Goal: Communication & Community: Answer question/provide support

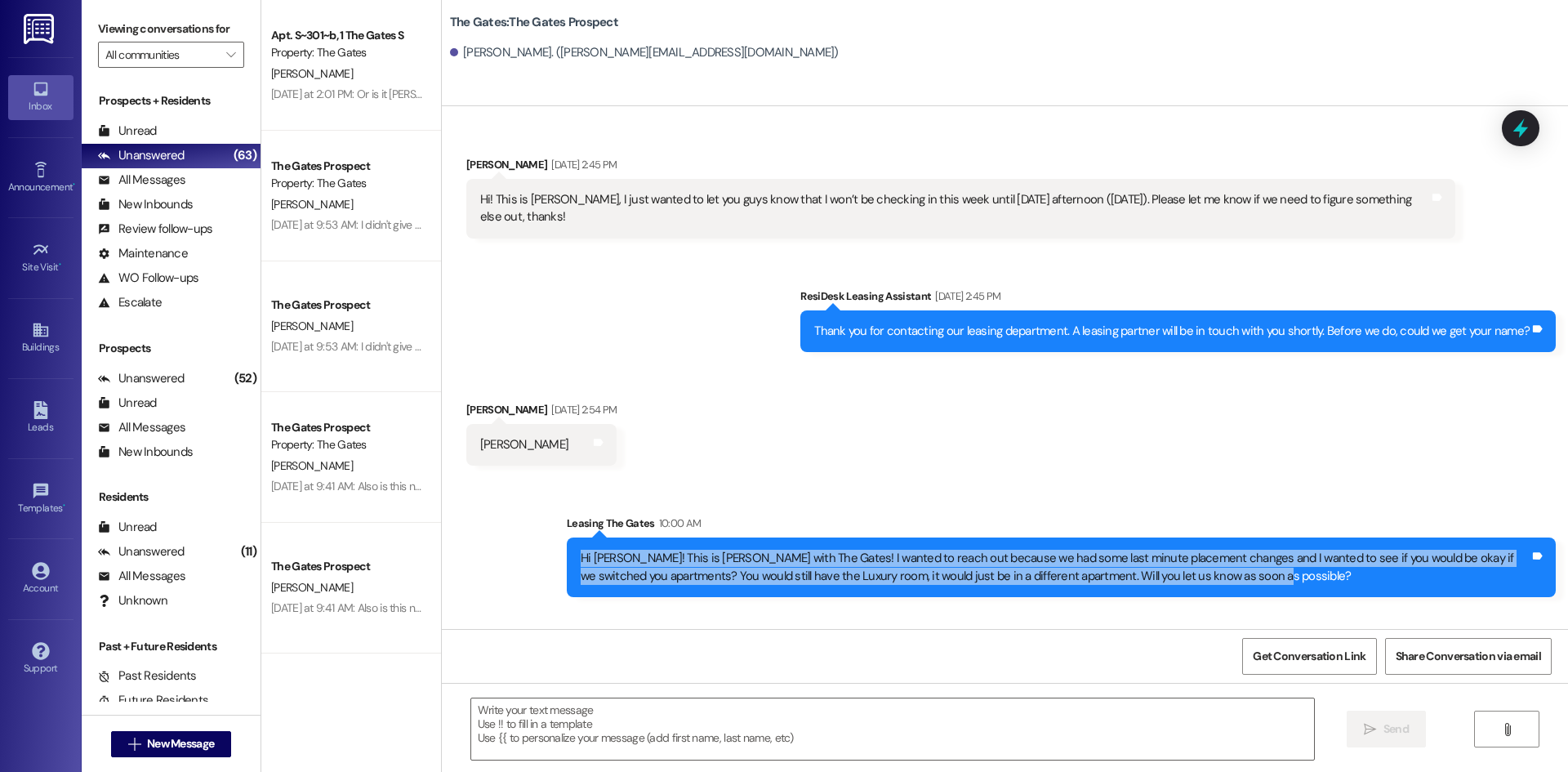
drag, startPoint x: 1286, startPoint y: 579, endPoint x: 549, endPoint y: 552, distance: 737.5
click at [555, 552] on div "Sent via SMS Leasing The Gates 10:00 AM Hi [PERSON_NAME]! This is [PERSON_NAME]…" at bounding box center [1061, 556] width 1013 height 107
copy div "Hi [PERSON_NAME]! This is [PERSON_NAME] with The Gates! I wanted to reach out b…"
click at [164, 746] on span "New Message" at bounding box center [181, 744] width 67 height 17
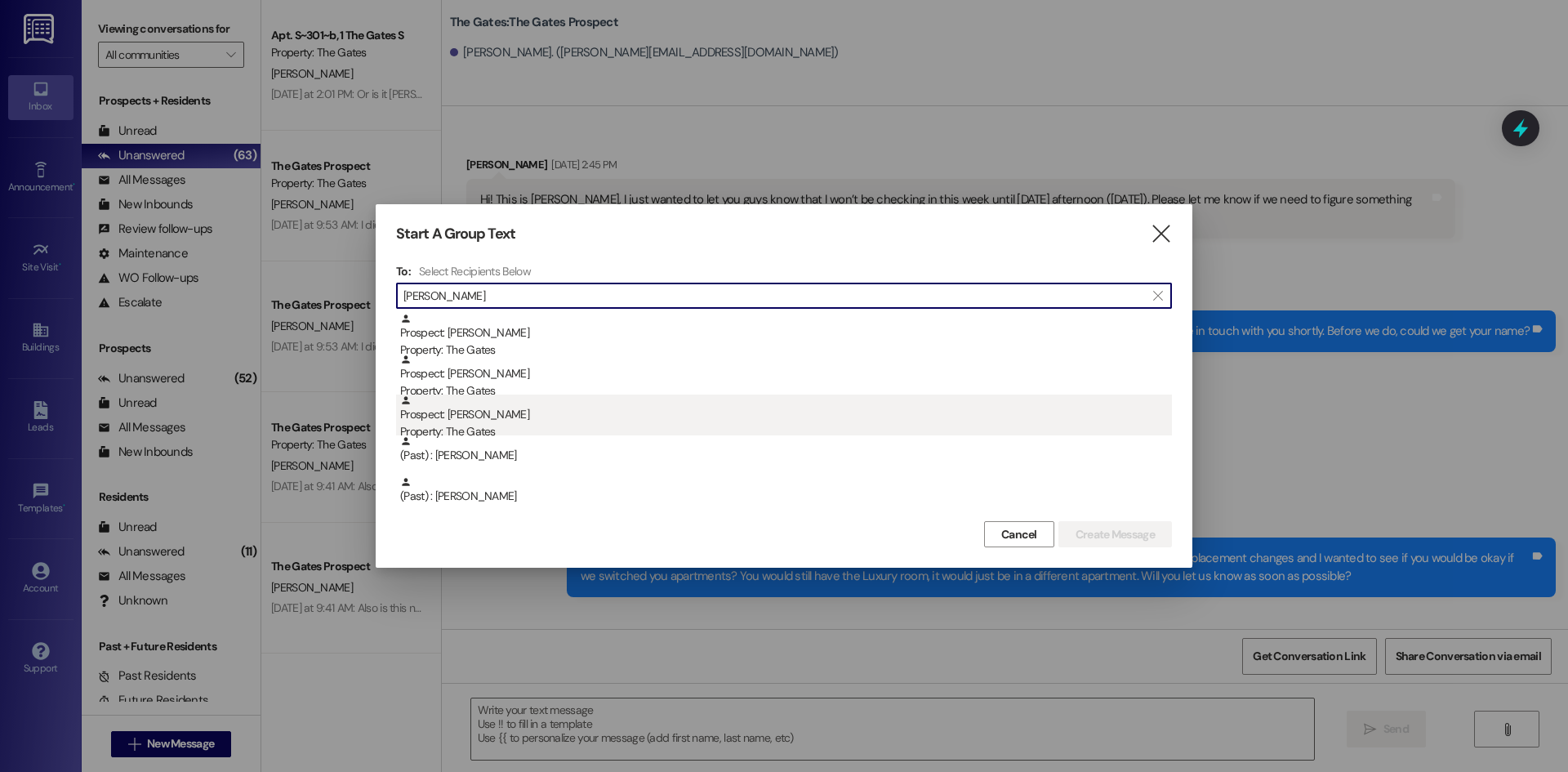
type input "[PERSON_NAME]"
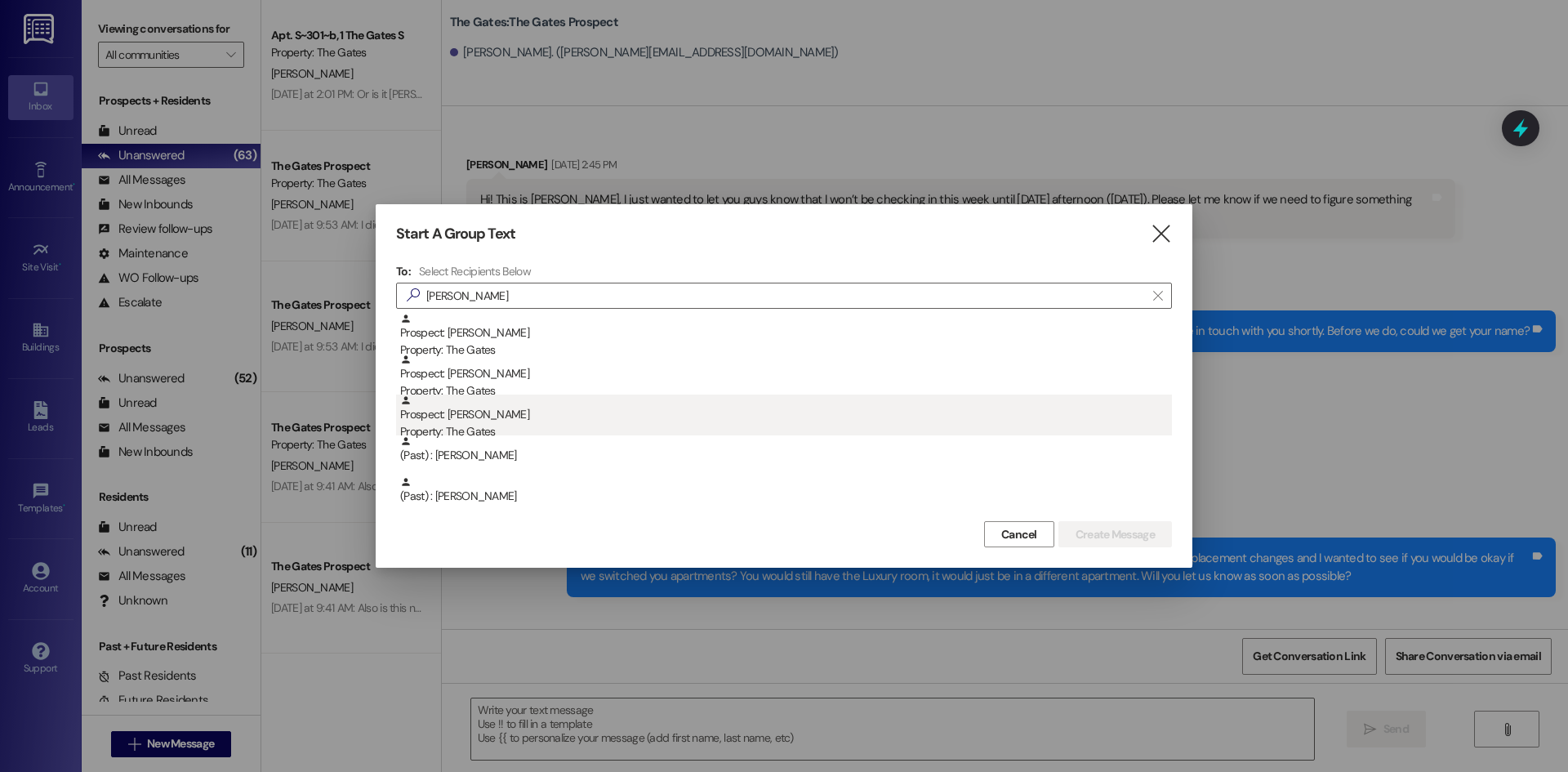
click at [467, 403] on div "Prospect: [PERSON_NAME] Property: The Gates" at bounding box center [786, 418] width 772 height 46
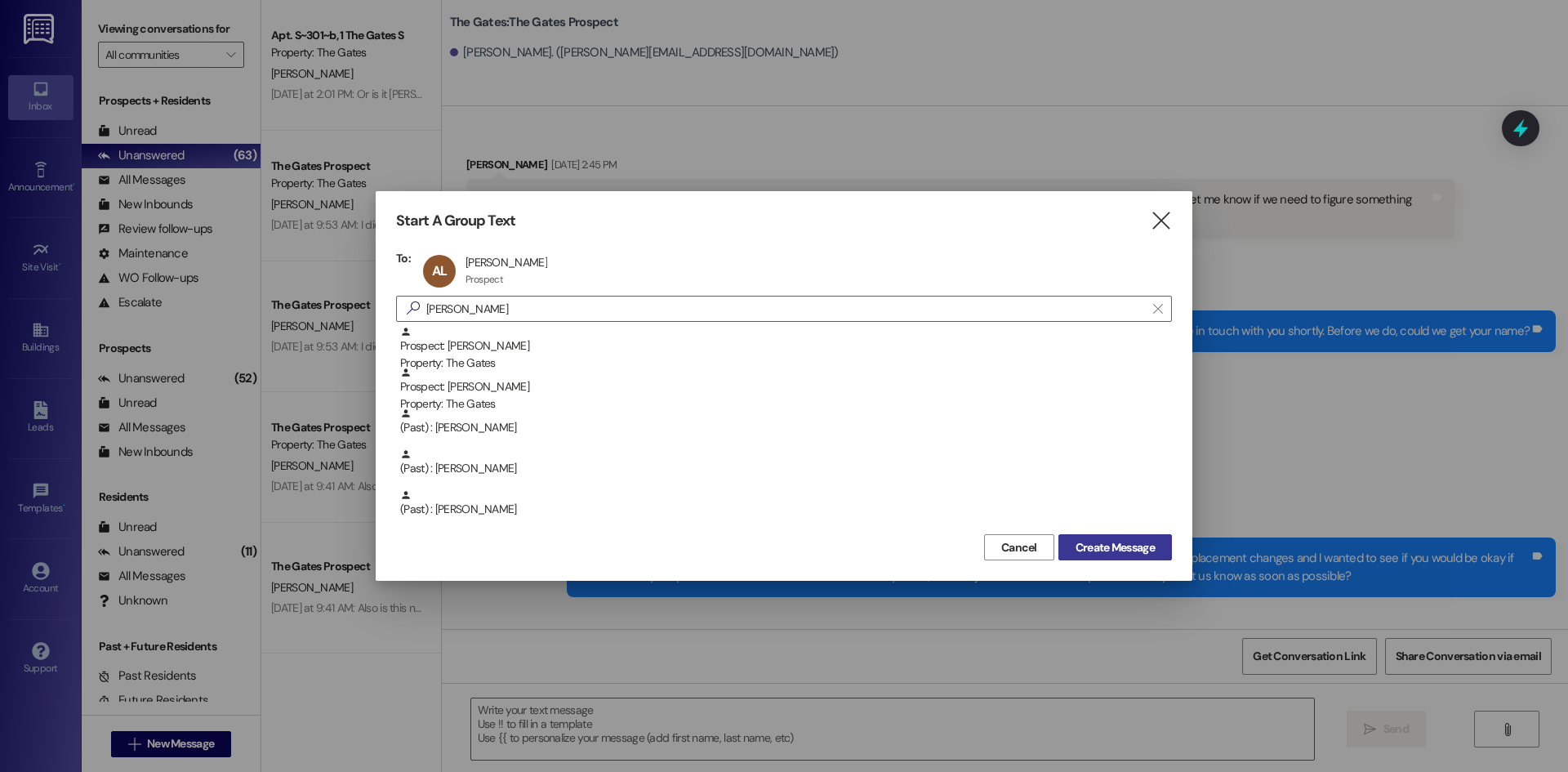
click at [1100, 545] on span "Create Message" at bounding box center [1115, 548] width 79 height 17
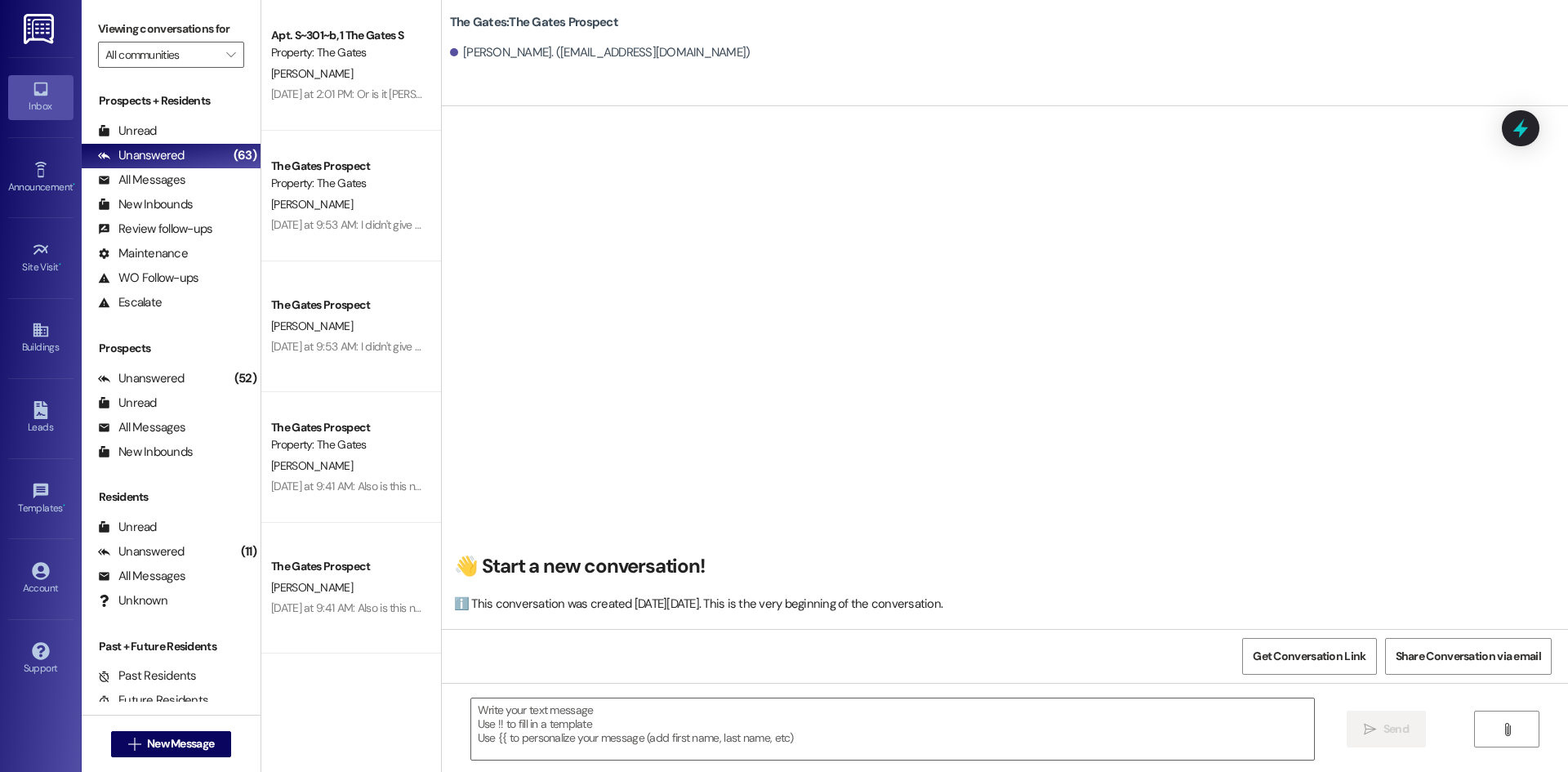
scroll to position [1, 0]
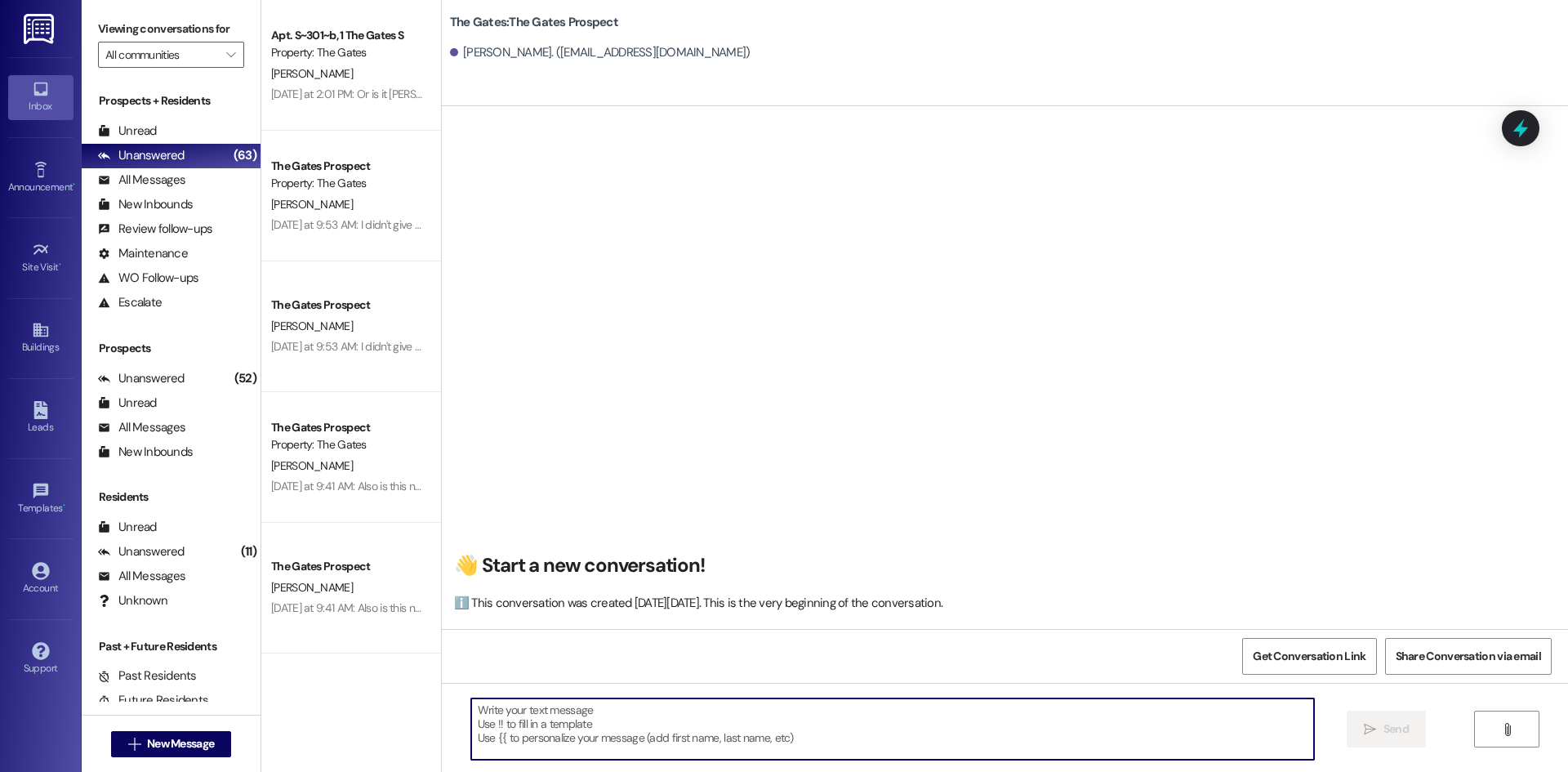
click at [582, 720] on textarea at bounding box center [892, 728] width 843 height 61
paste textarea "Hi [PERSON_NAME]! This is [PERSON_NAME] with The Gates! I wanted to reach out b…"
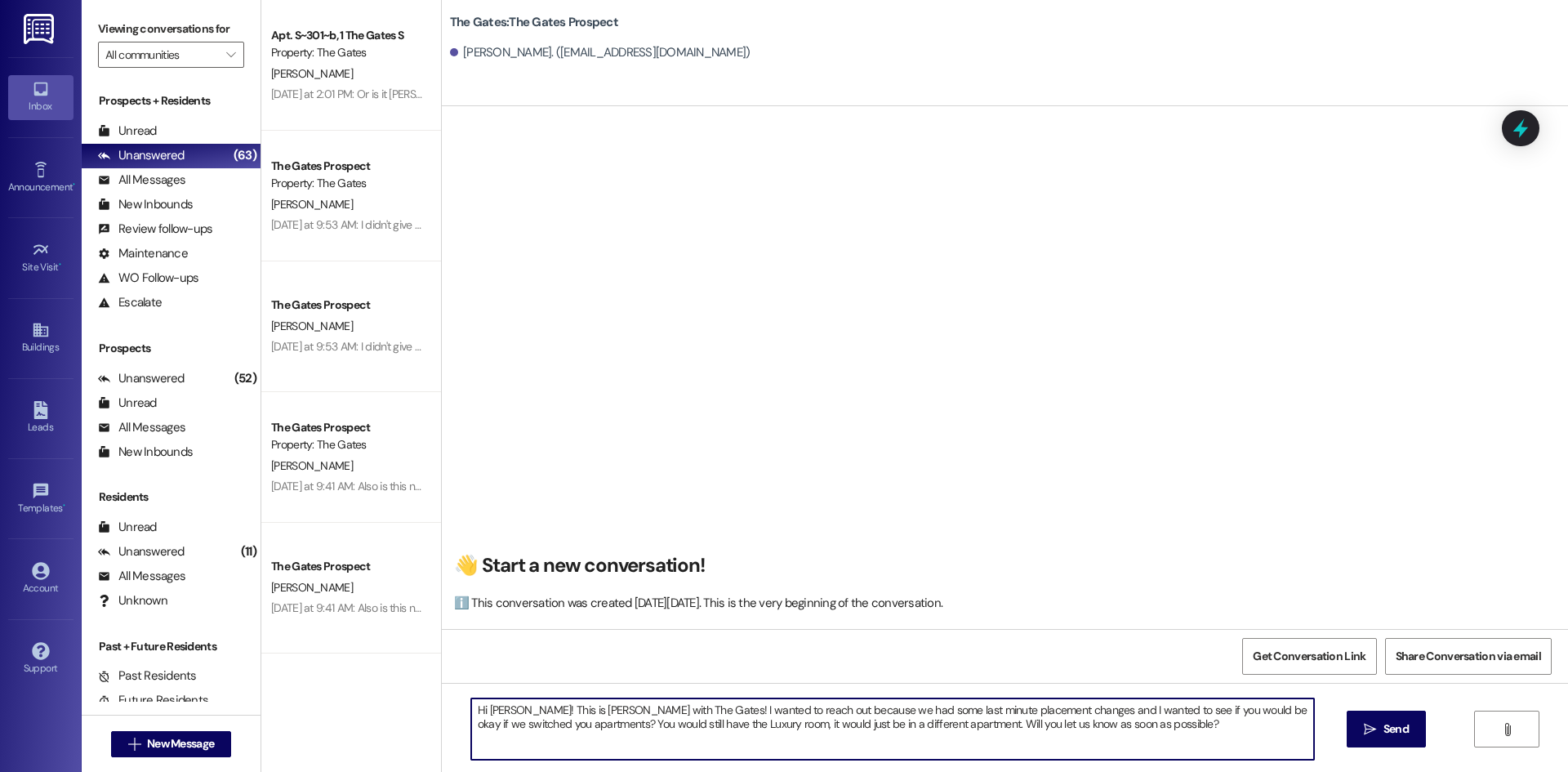
drag, startPoint x: 508, startPoint y: 713, endPoint x: 479, endPoint y: 714, distance: 29.0
click at [479, 714] on textarea "Hi [PERSON_NAME]! This is [PERSON_NAME] with The Gates! I wanted to reach out b…" at bounding box center [892, 728] width 843 height 61
type textarea "Hi [PERSON_NAME]! This is [PERSON_NAME] with The Gates! I wanted to reach out b…"
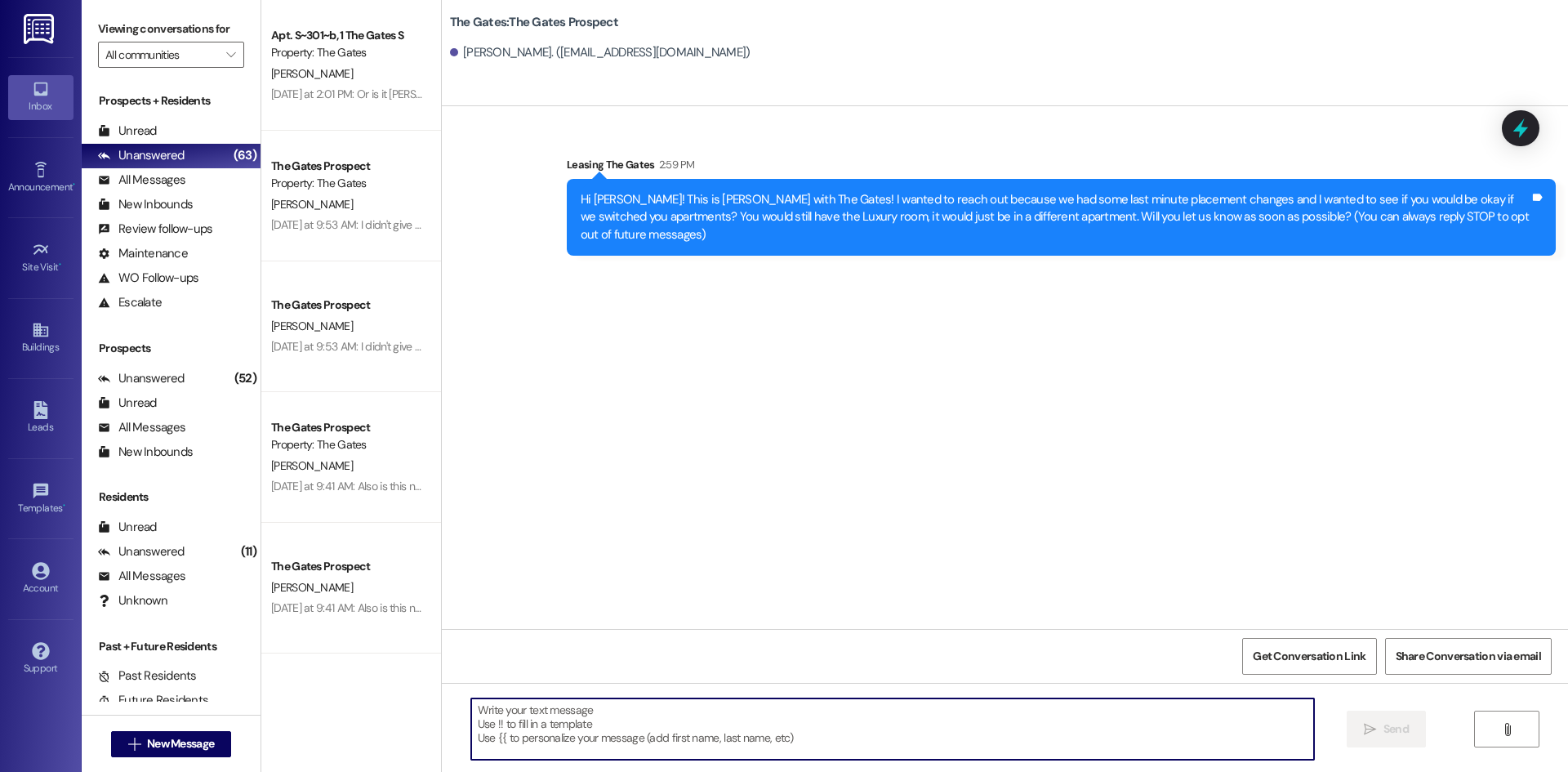
scroll to position [0, 0]
click at [187, 737] on span "New Message" at bounding box center [181, 744] width 67 height 17
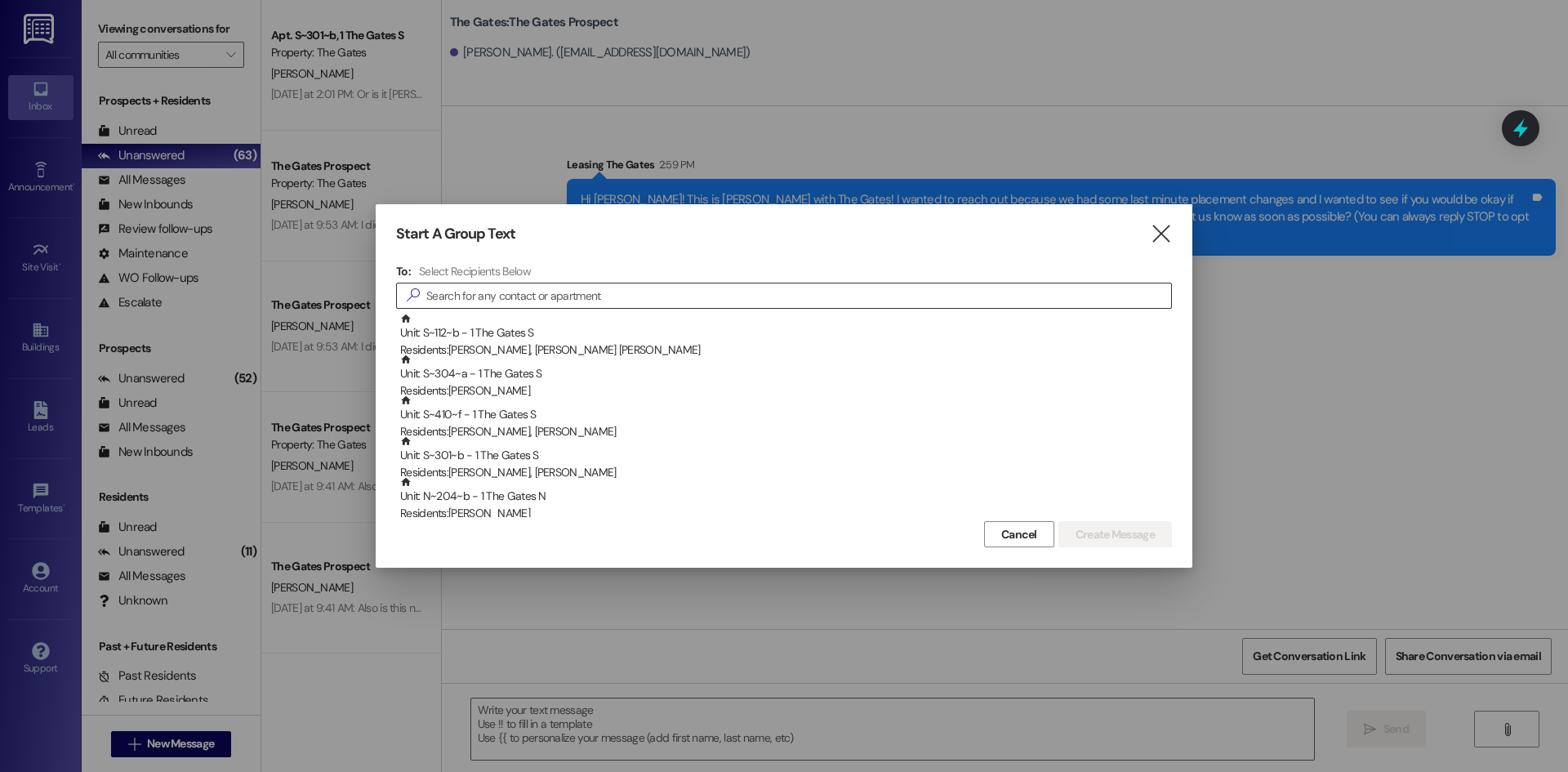
click at [564, 302] on input at bounding box center [799, 295] width 745 height 23
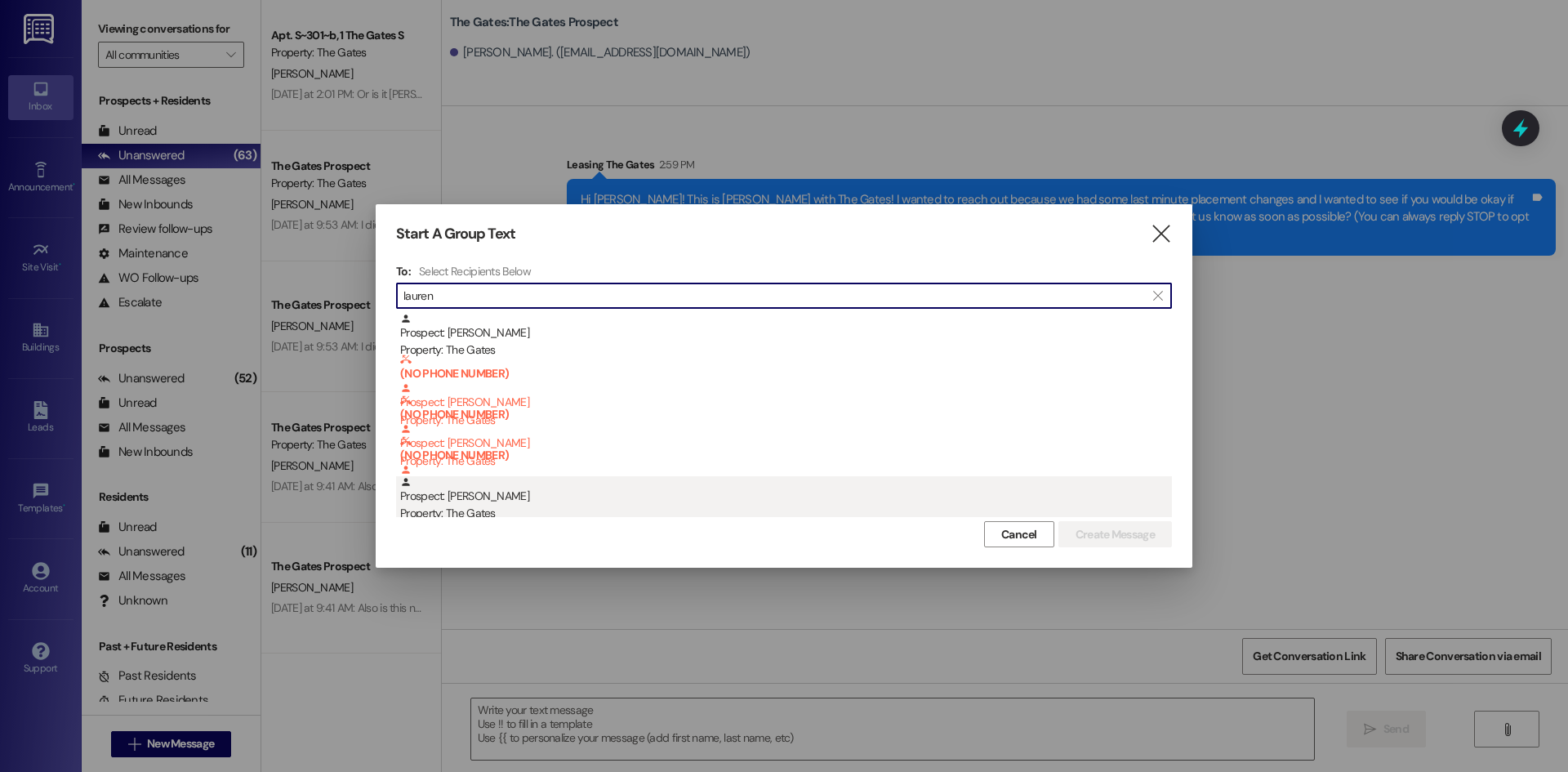
type input "lauren"
click at [556, 503] on div "Prospect: [PERSON_NAME] Property: The Gates" at bounding box center [786, 499] width 772 height 46
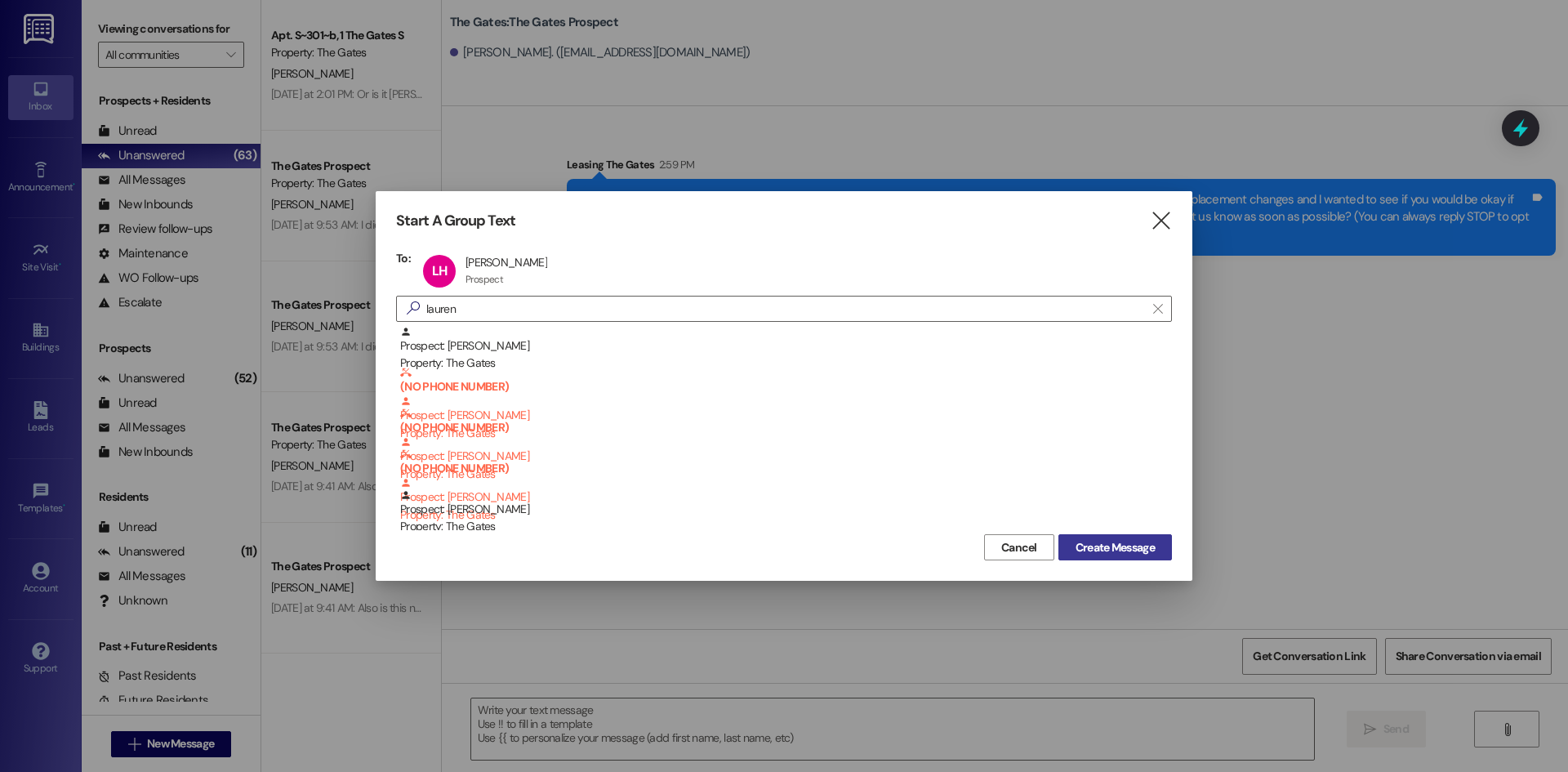
click at [1095, 538] on button "Create Message" at bounding box center [1115, 547] width 113 height 26
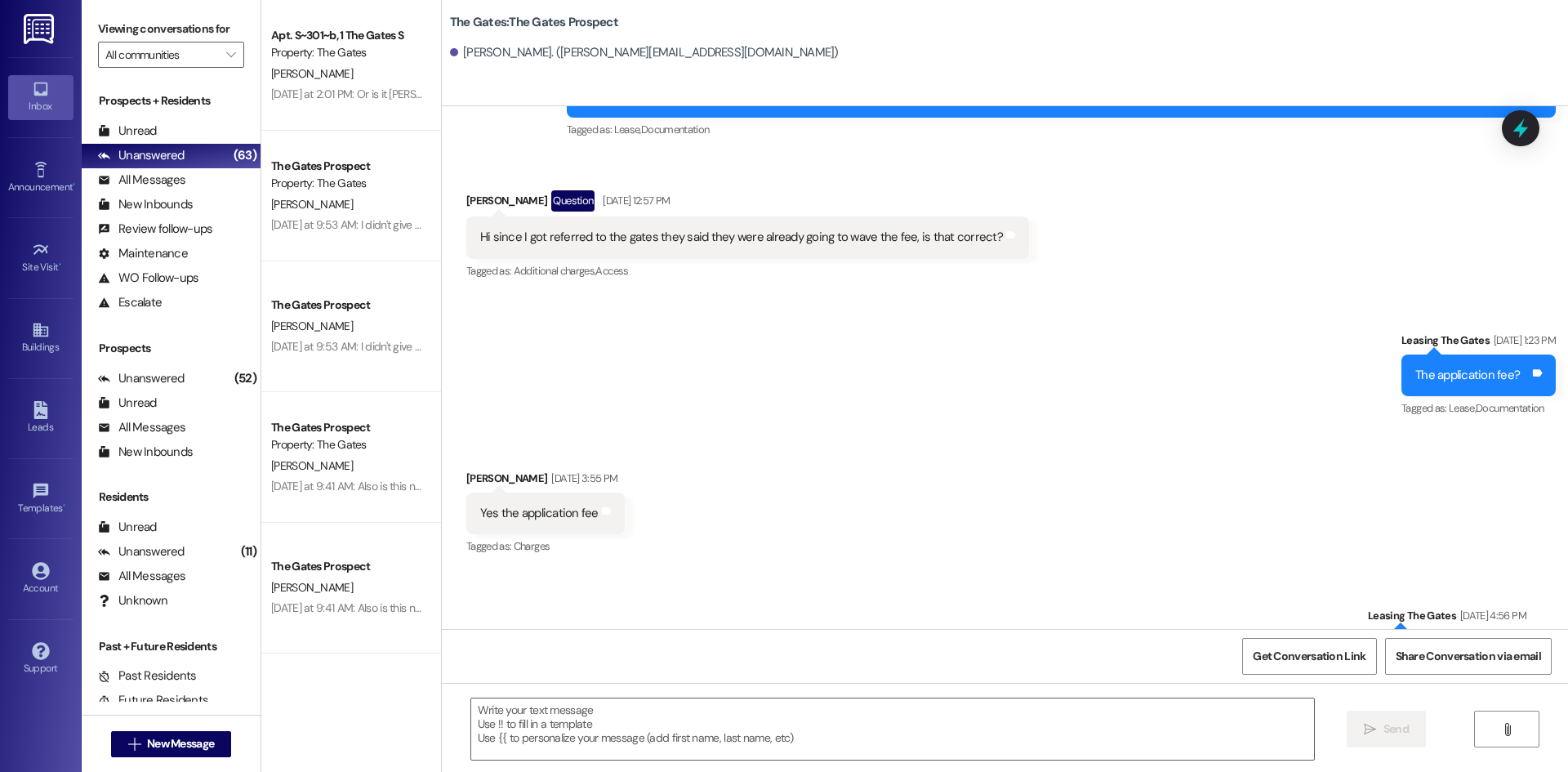
scroll to position [4565, 0]
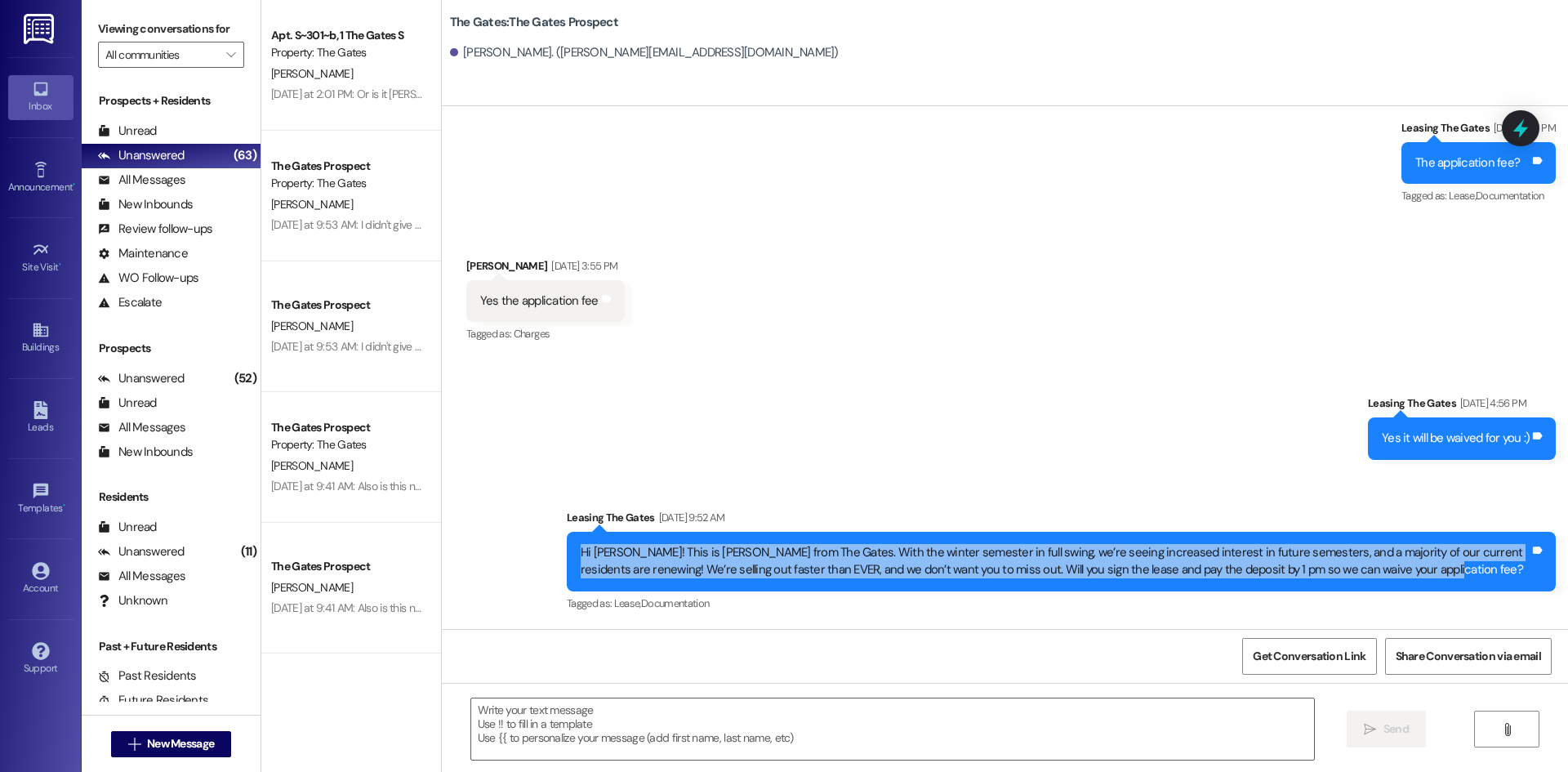
drag, startPoint x: 1395, startPoint y: 547, endPoint x: 522, endPoint y: 522, distance: 873.4
click at [522, 522] on div "Sent via SMS Leasing The [PERSON_NAME][DATE] 4:56 PM Yes it will be waived for …" at bounding box center [1005, 665] width 1127 height 615
copy div "Hi [PERSON_NAME]! This is [PERSON_NAME] from The Gates. With the winter semeste…"
click at [167, 750] on span "New Message" at bounding box center [181, 744] width 67 height 17
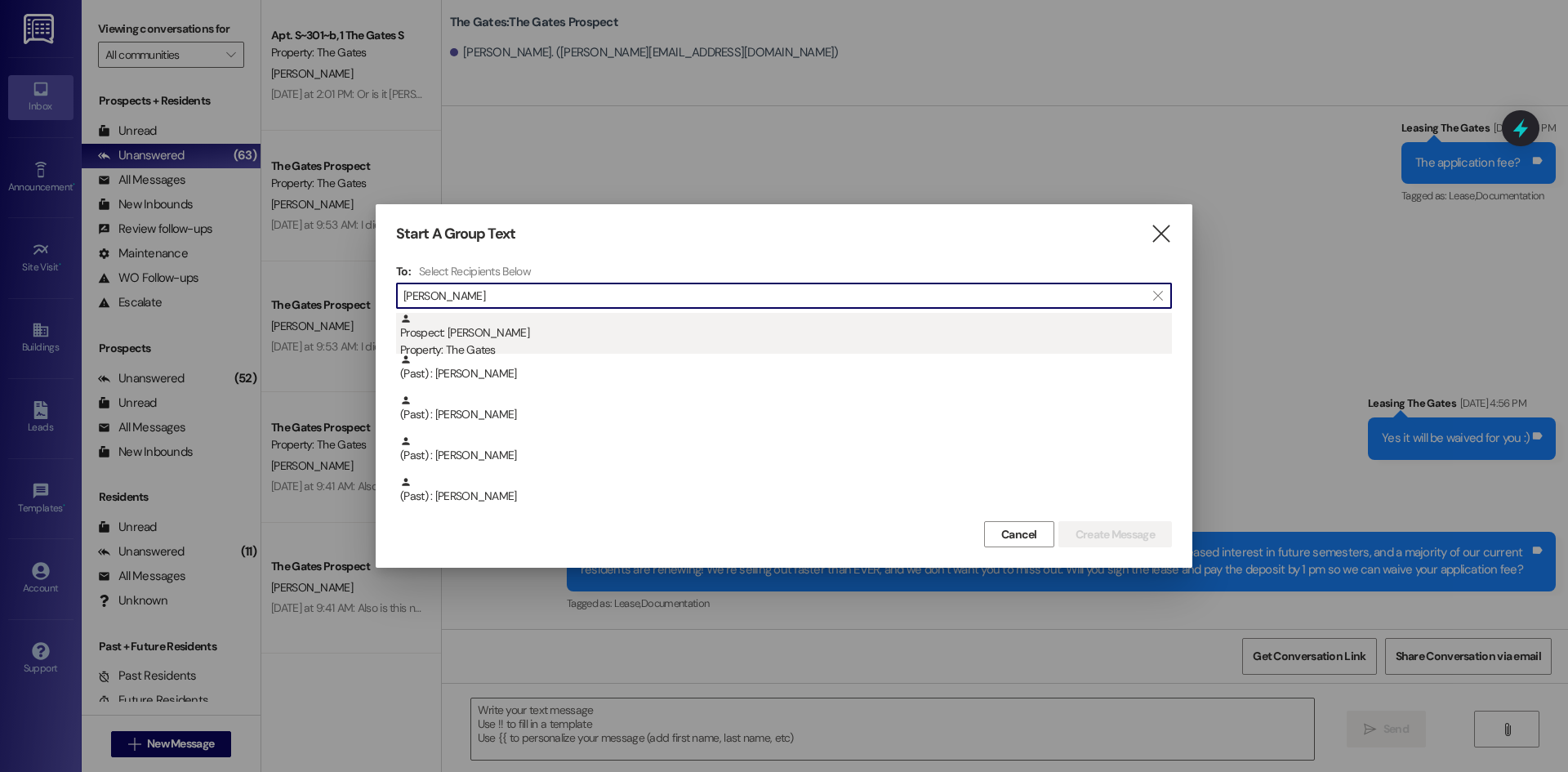
type input "[PERSON_NAME]"
click at [569, 341] on div "Property: The Gates" at bounding box center [786, 350] width 772 height 17
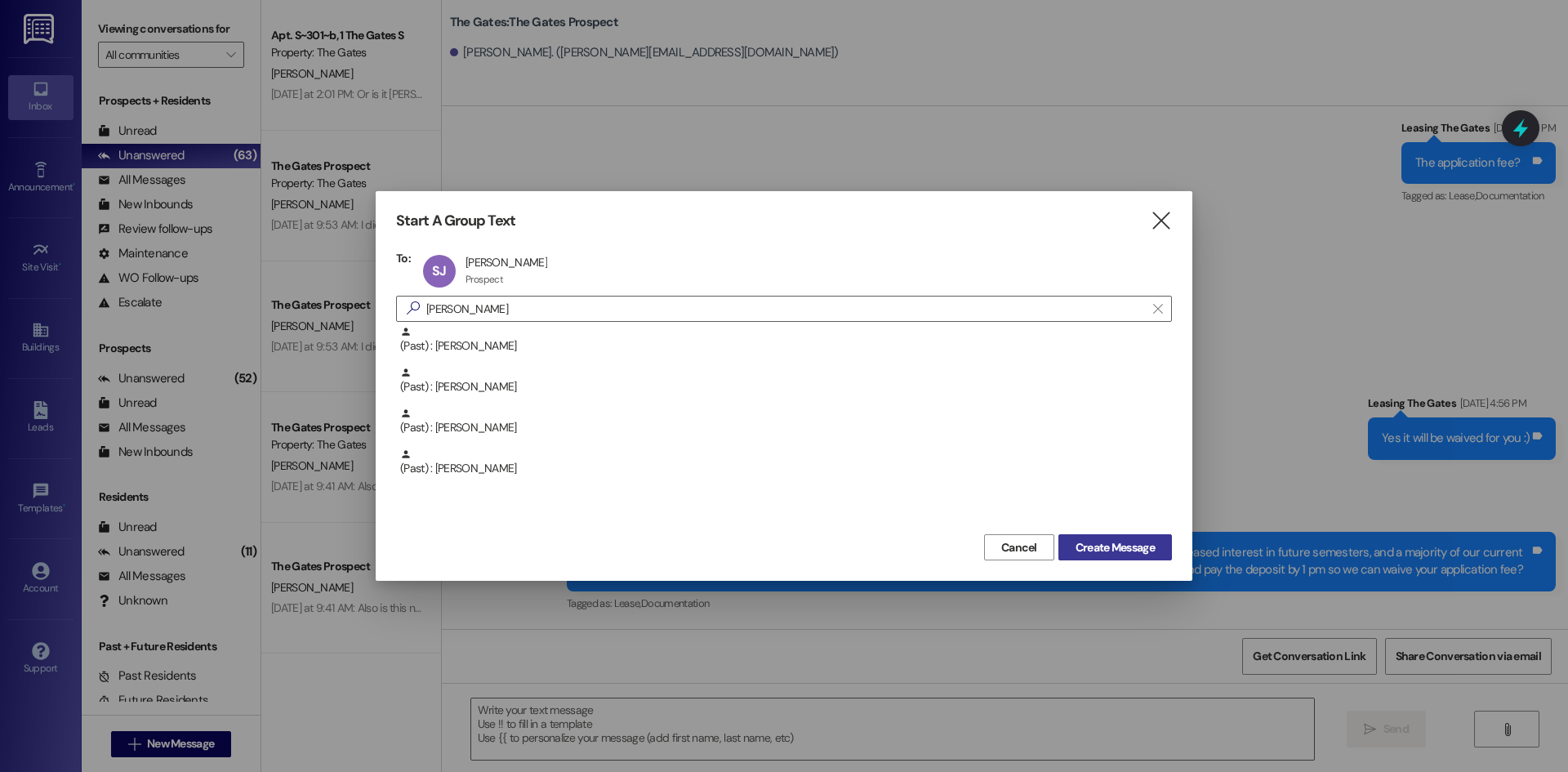
click at [1122, 540] on span "Create Message" at bounding box center [1115, 548] width 79 height 17
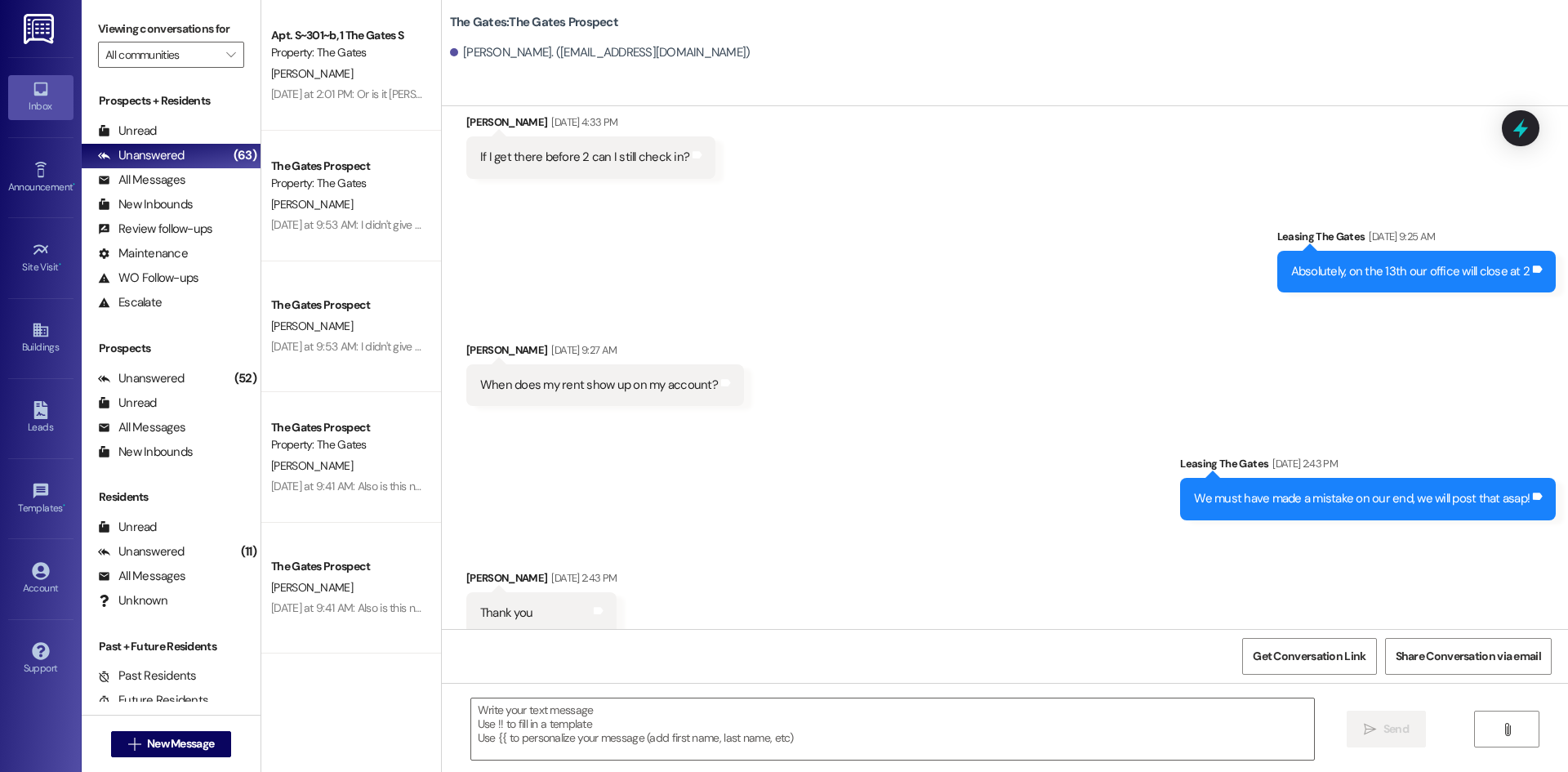
scroll to position [2564, 0]
click at [516, 707] on textarea at bounding box center [892, 728] width 843 height 61
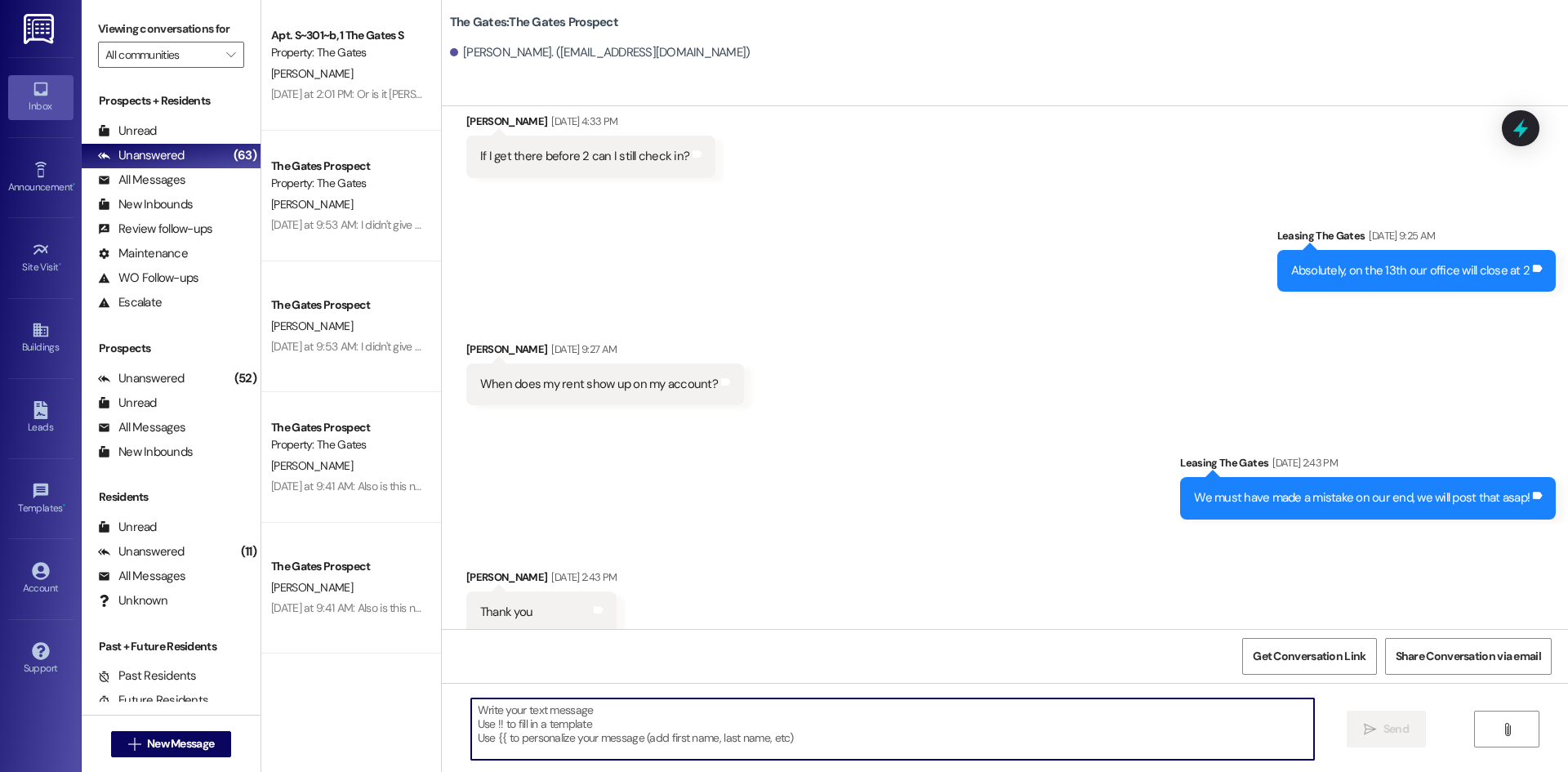
paste textarea "Hi [PERSON_NAME]! This is [PERSON_NAME] from The Gates. With the winter semeste…"
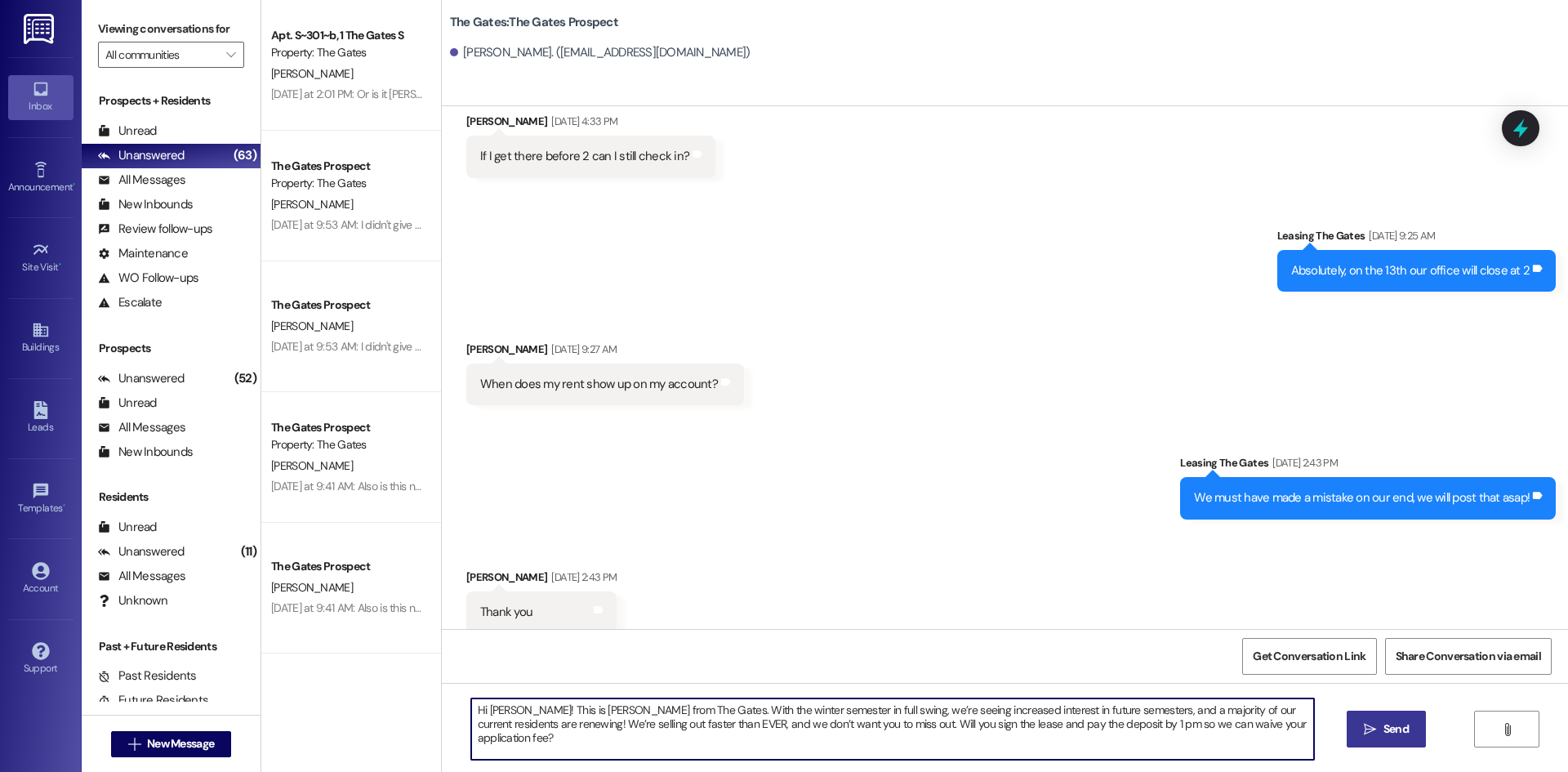
type textarea "Hi [PERSON_NAME]! This is [PERSON_NAME] from The Gates. With the winter semeste…"
click at [1404, 731] on span "Send" at bounding box center [1396, 728] width 25 height 17
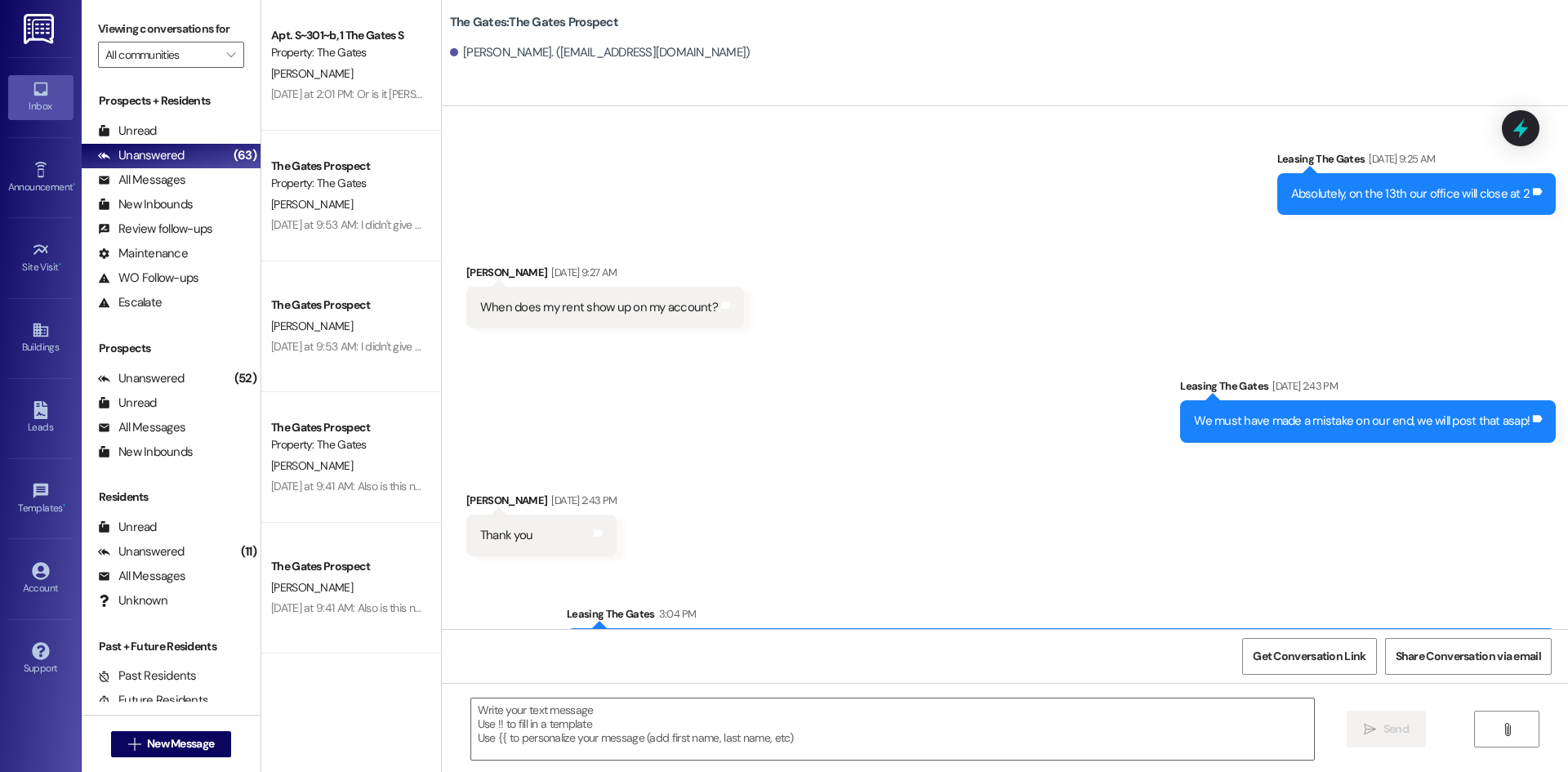
scroll to position [2695, 0]
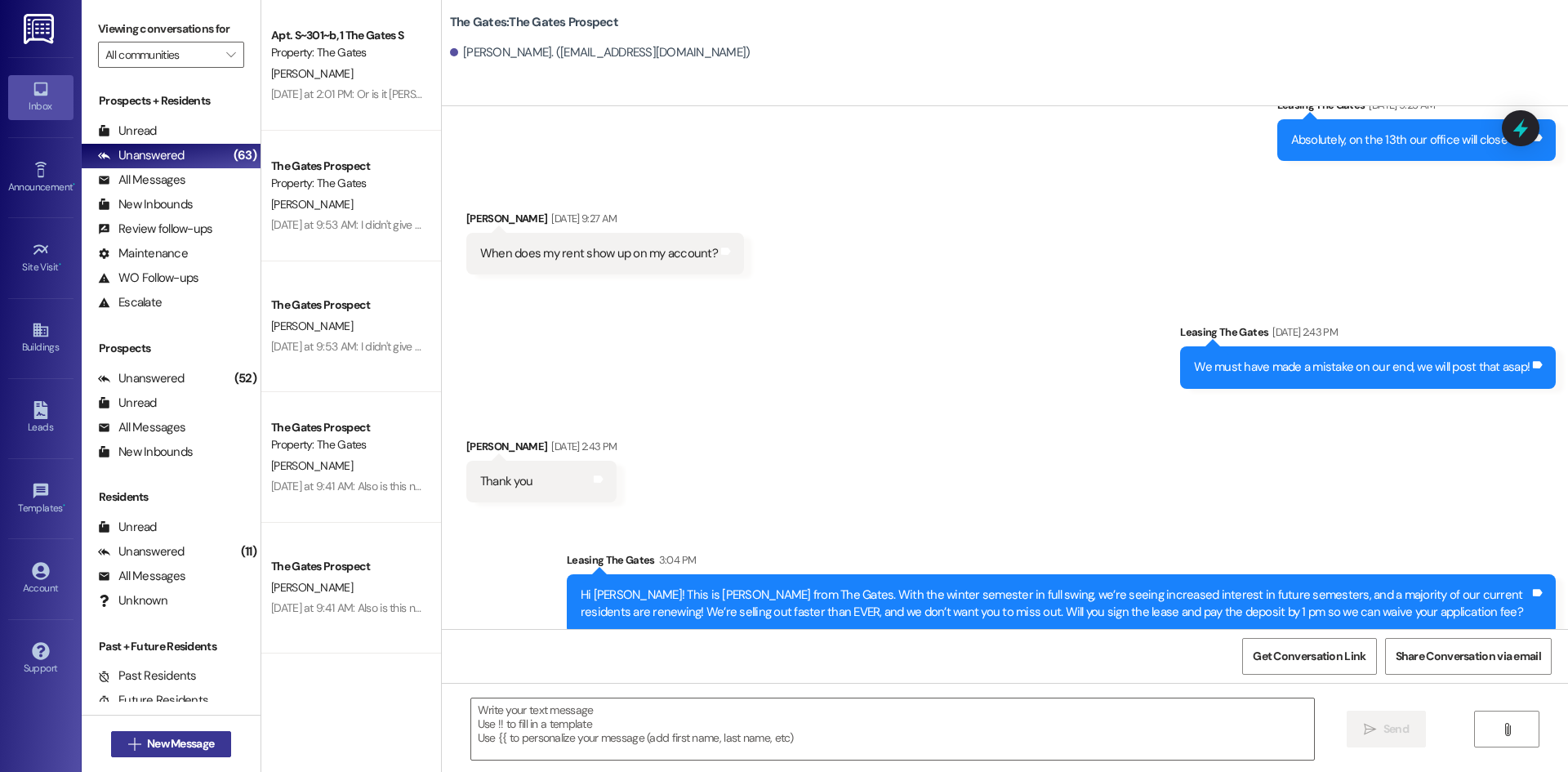
click at [196, 739] on span "New Message" at bounding box center [181, 744] width 67 height 17
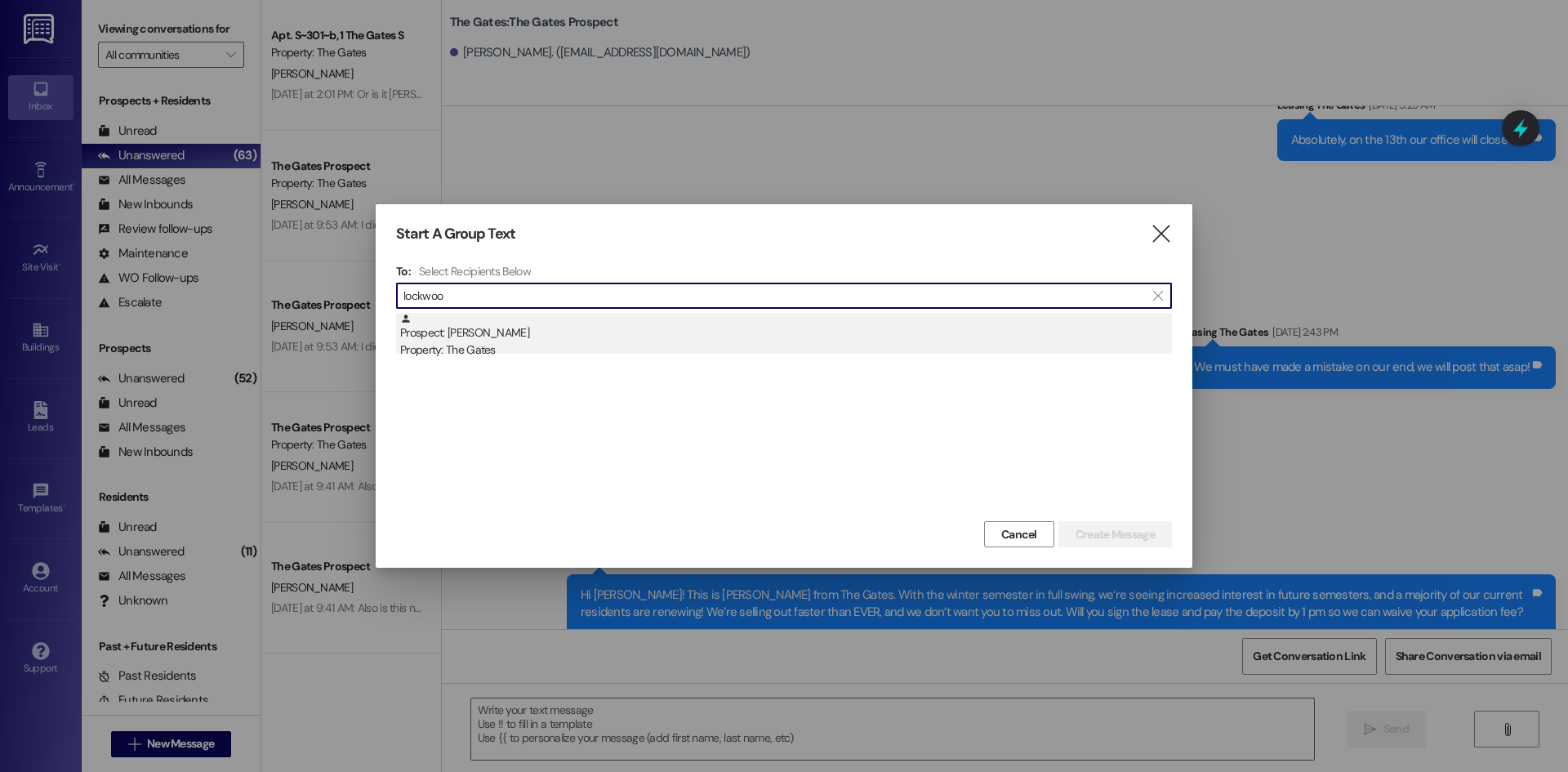
type input "lockwoo"
click at [530, 344] on div "Property: The Gates" at bounding box center [786, 350] width 772 height 17
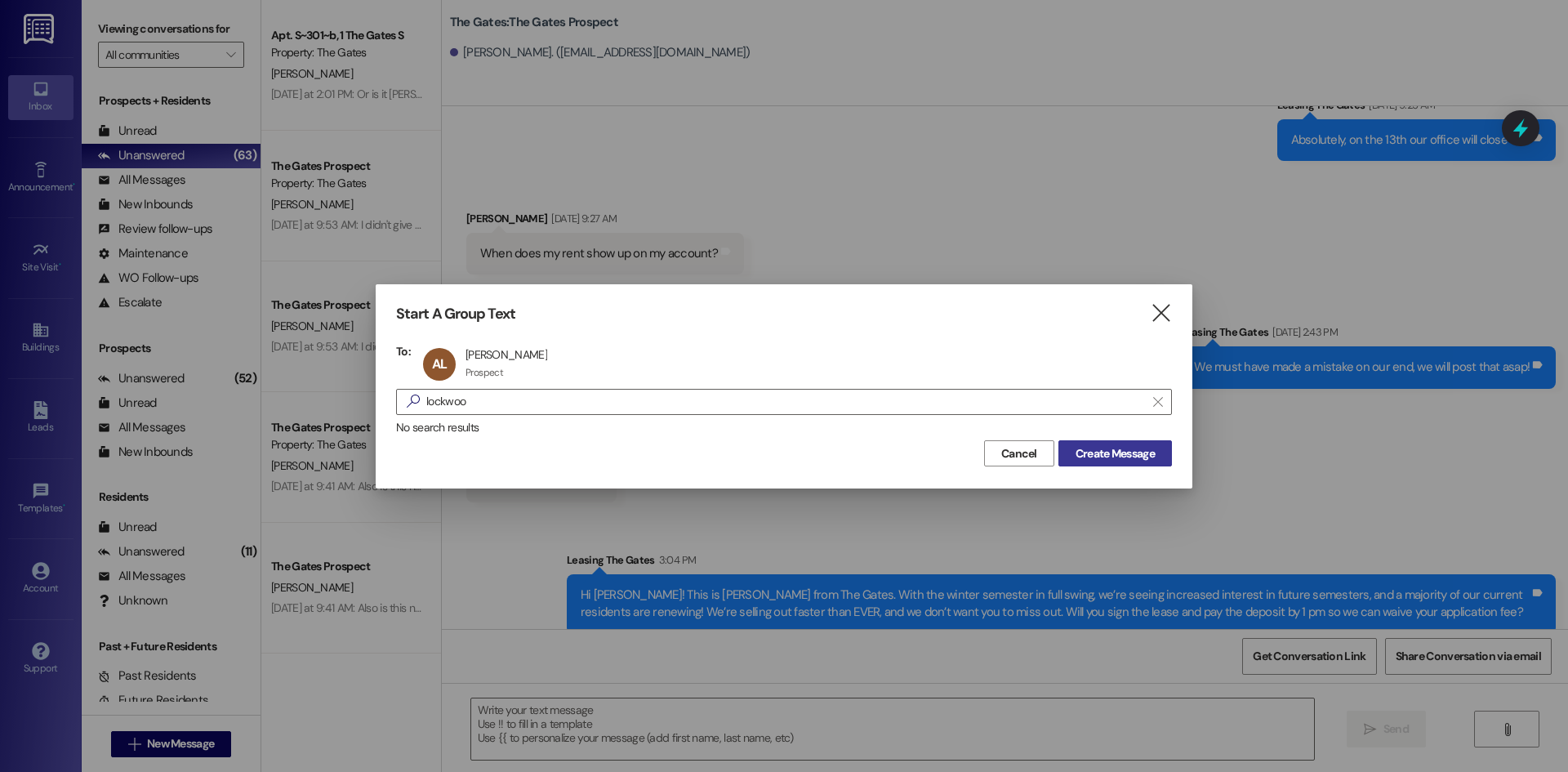
click at [1132, 460] on span "Create Message" at bounding box center [1115, 453] width 79 height 17
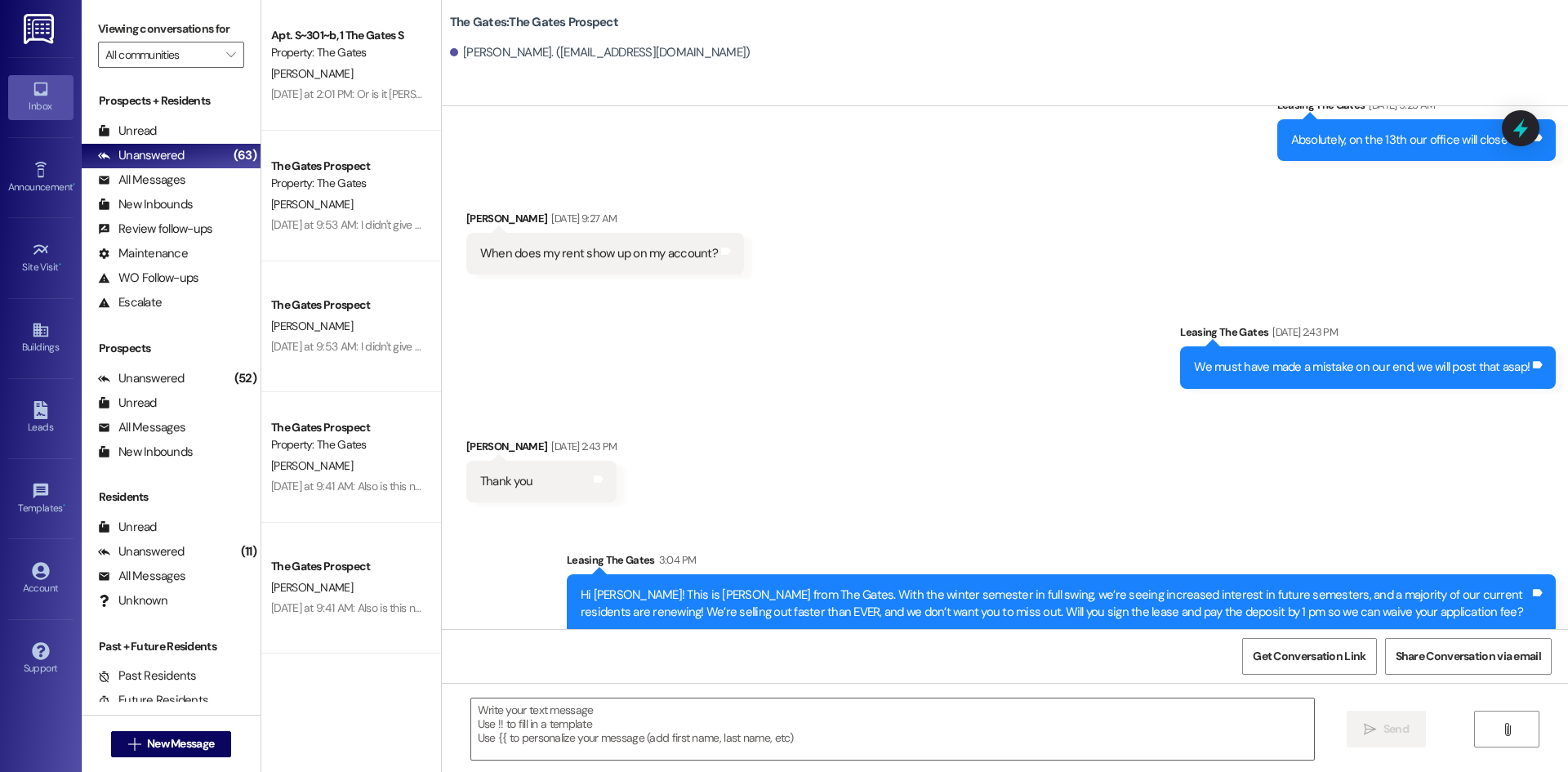
scroll to position [0, 0]
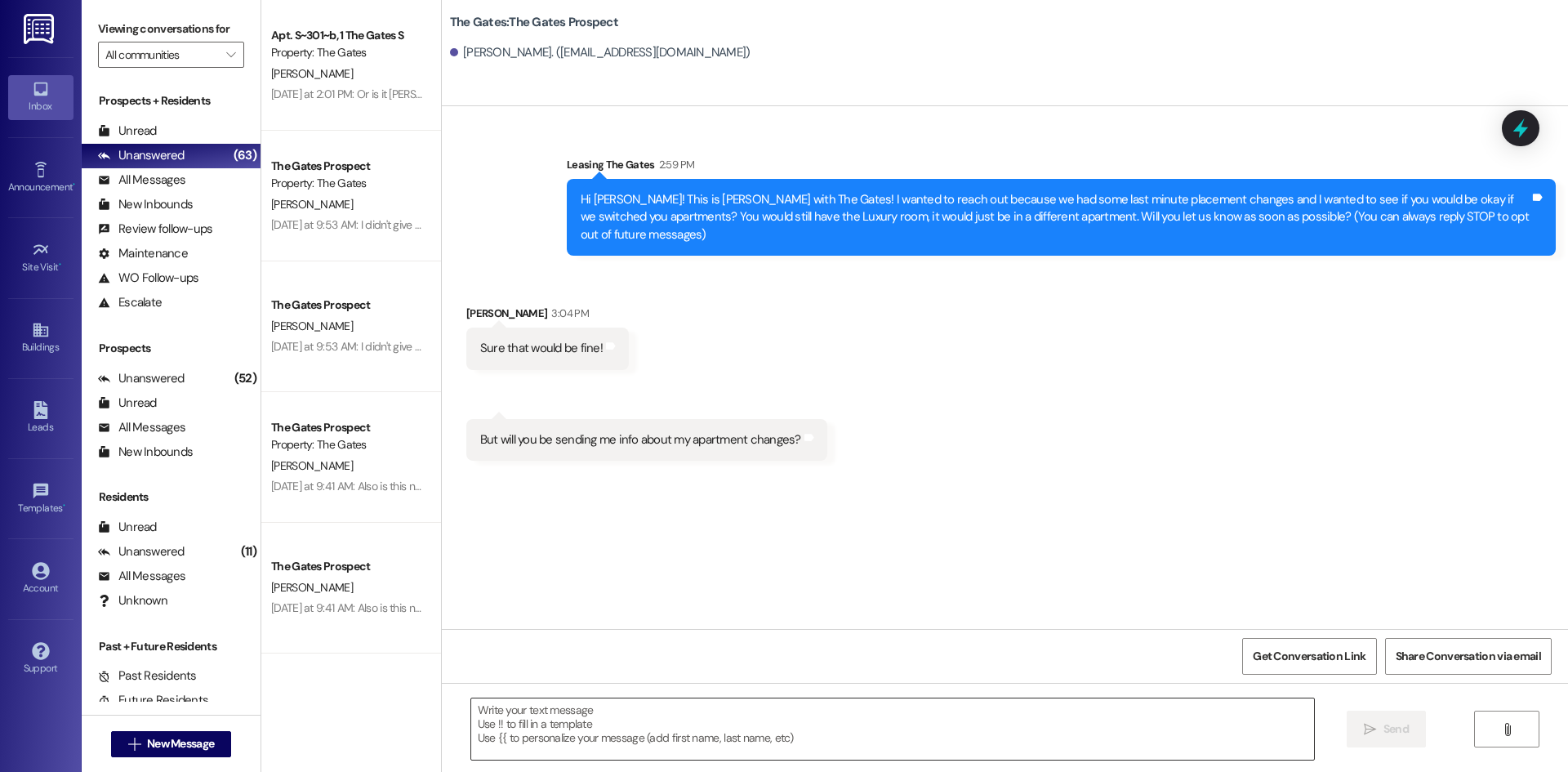
click at [591, 716] on textarea at bounding box center [892, 728] width 843 height 61
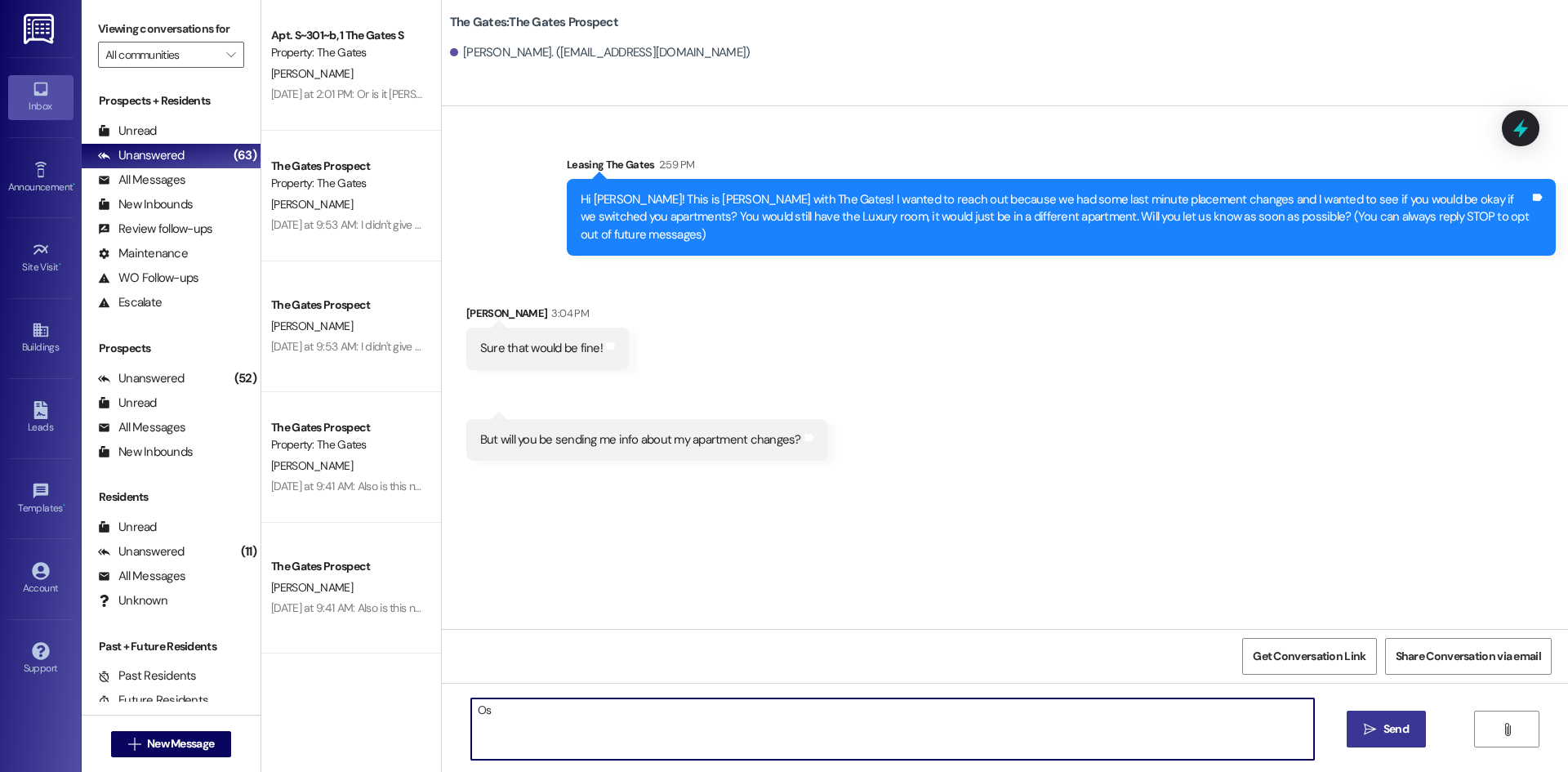
type textarea "O"
type textarea "Sorry you will be in the premium room! And yes we will be!"
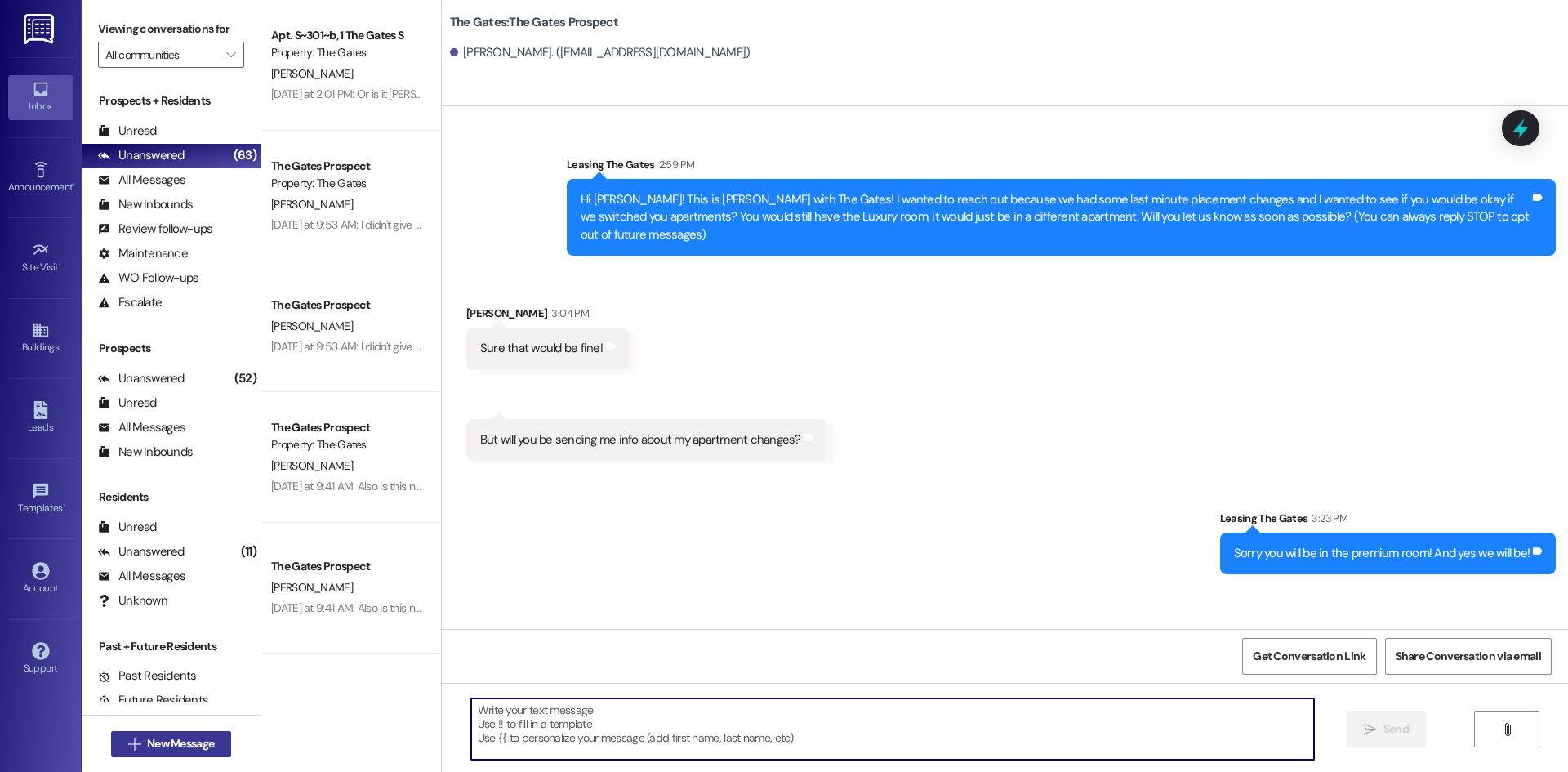
click at [188, 753] on button " New Message" at bounding box center [171, 744] width 121 height 26
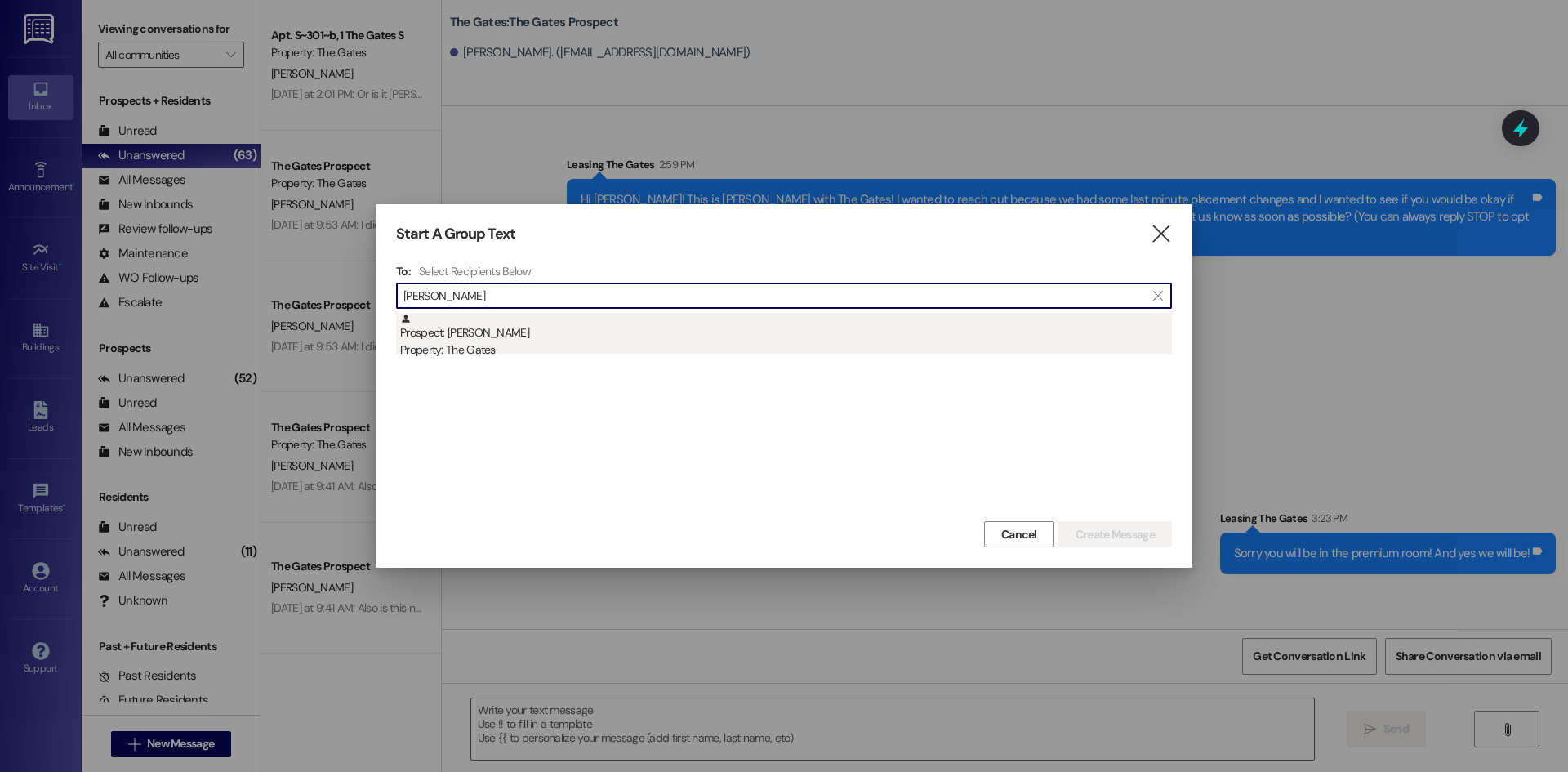
type input "[PERSON_NAME]"
click at [556, 339] on div "Prospect: [PERSON_NAME] Property: The Gates" at bounding box center [786, 336] width 772 height 46
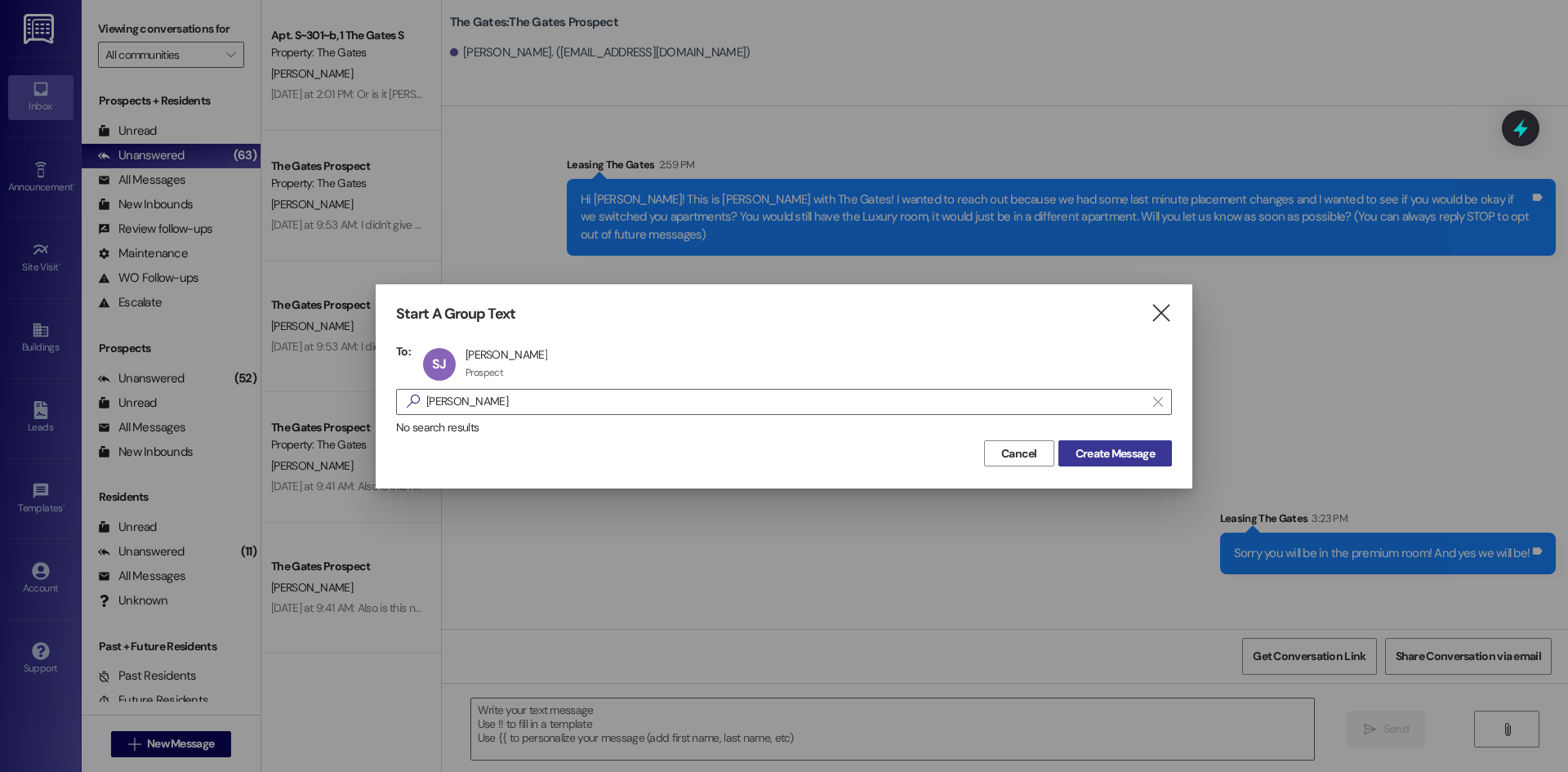
click at [1134, 451] on span "Create Message" at bounding box center [1115, 453] width 79 height 17
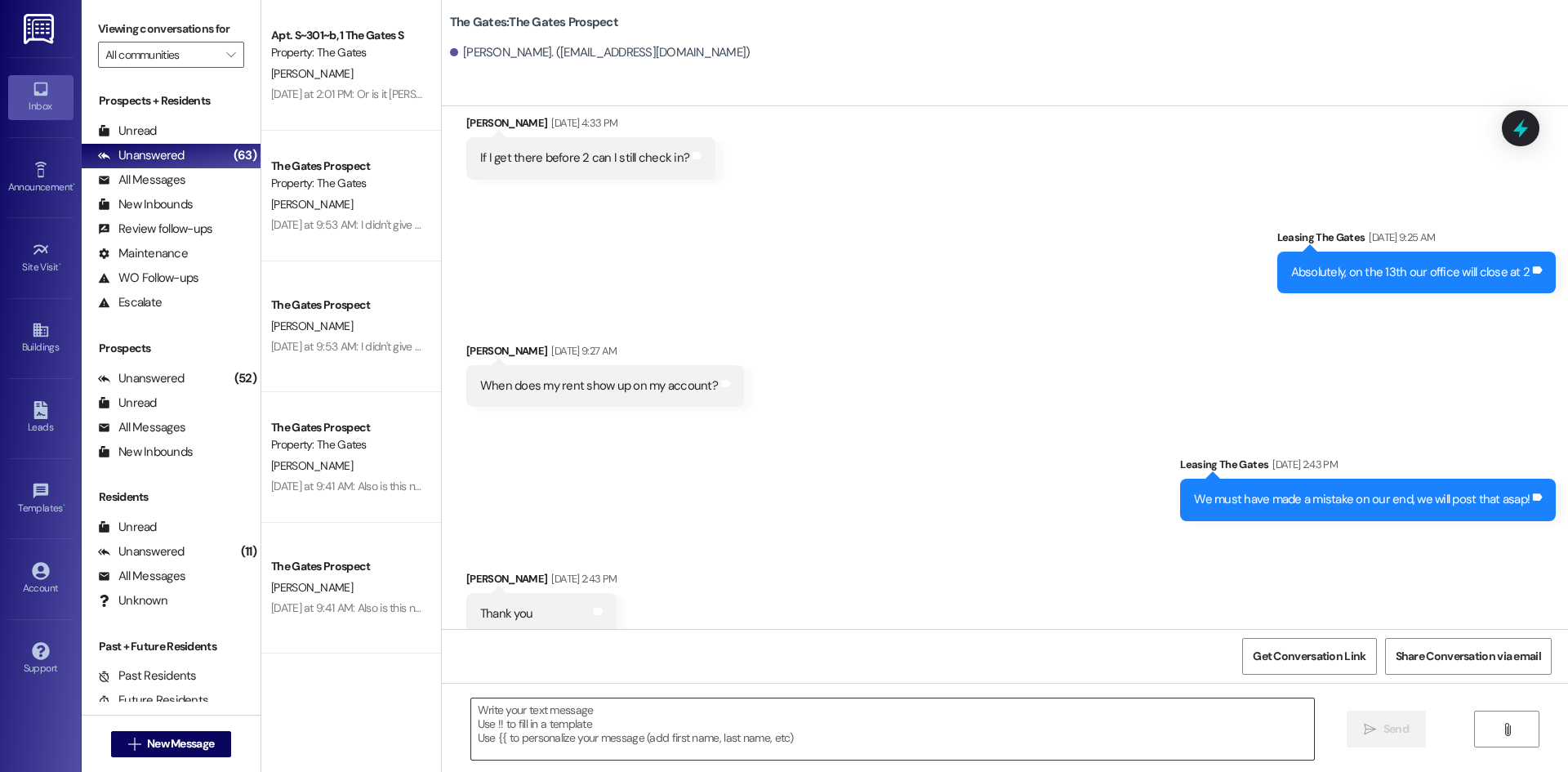
scroll to position [2719, 0]
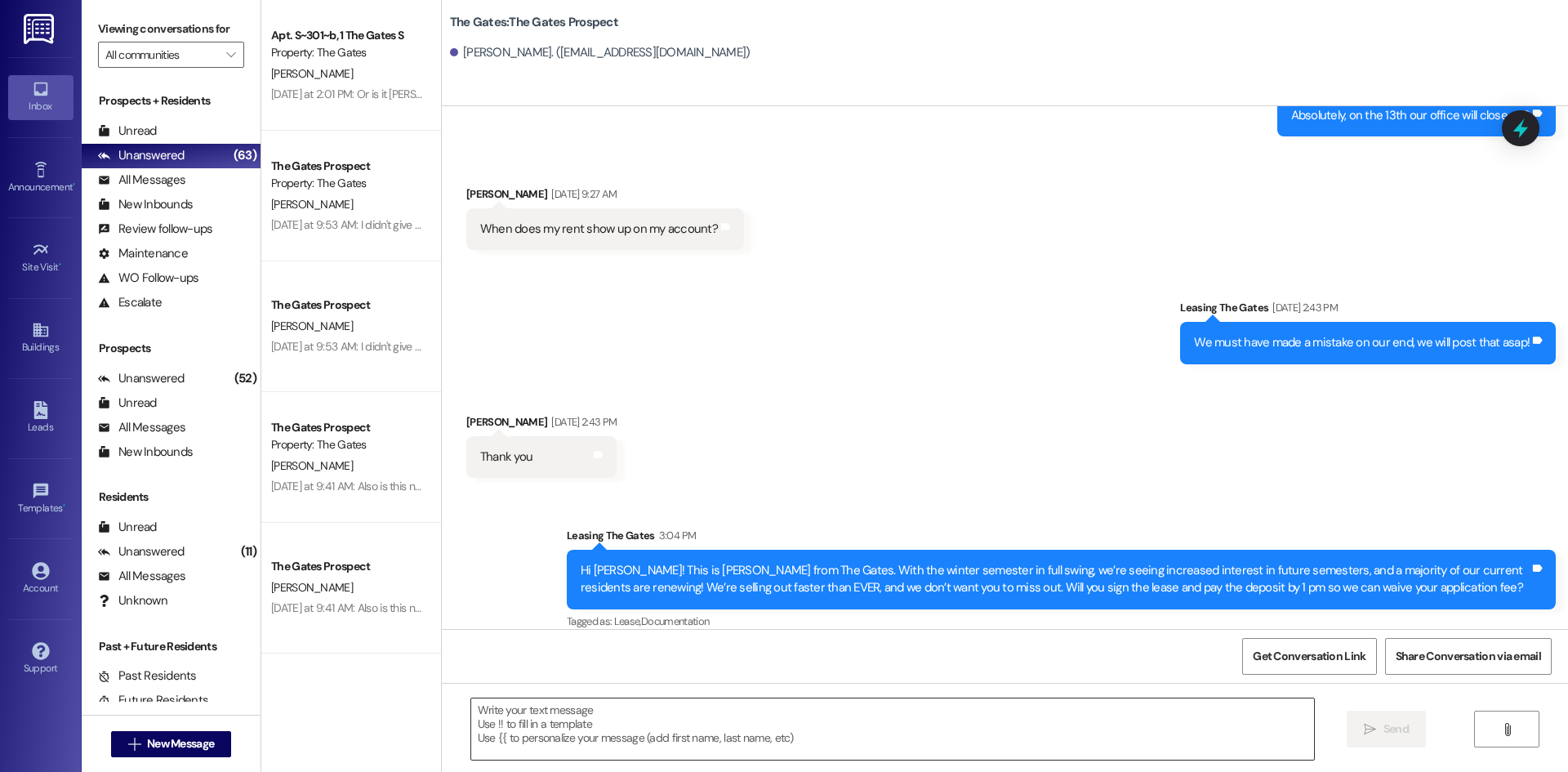
click at [744, 730] on textarea at bounding box center [892, 728] width 843 height 61
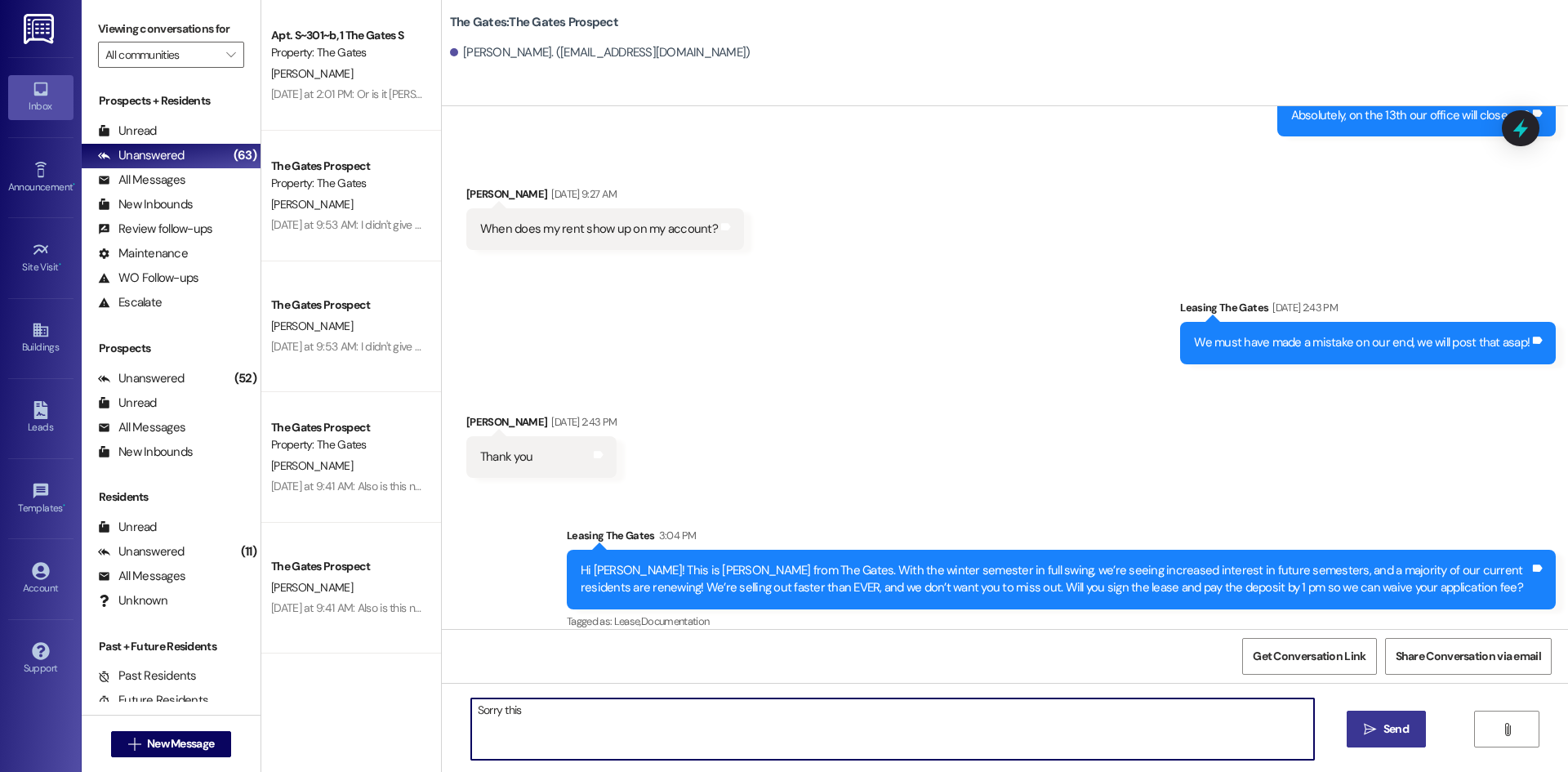
type textarea "Sorry this"
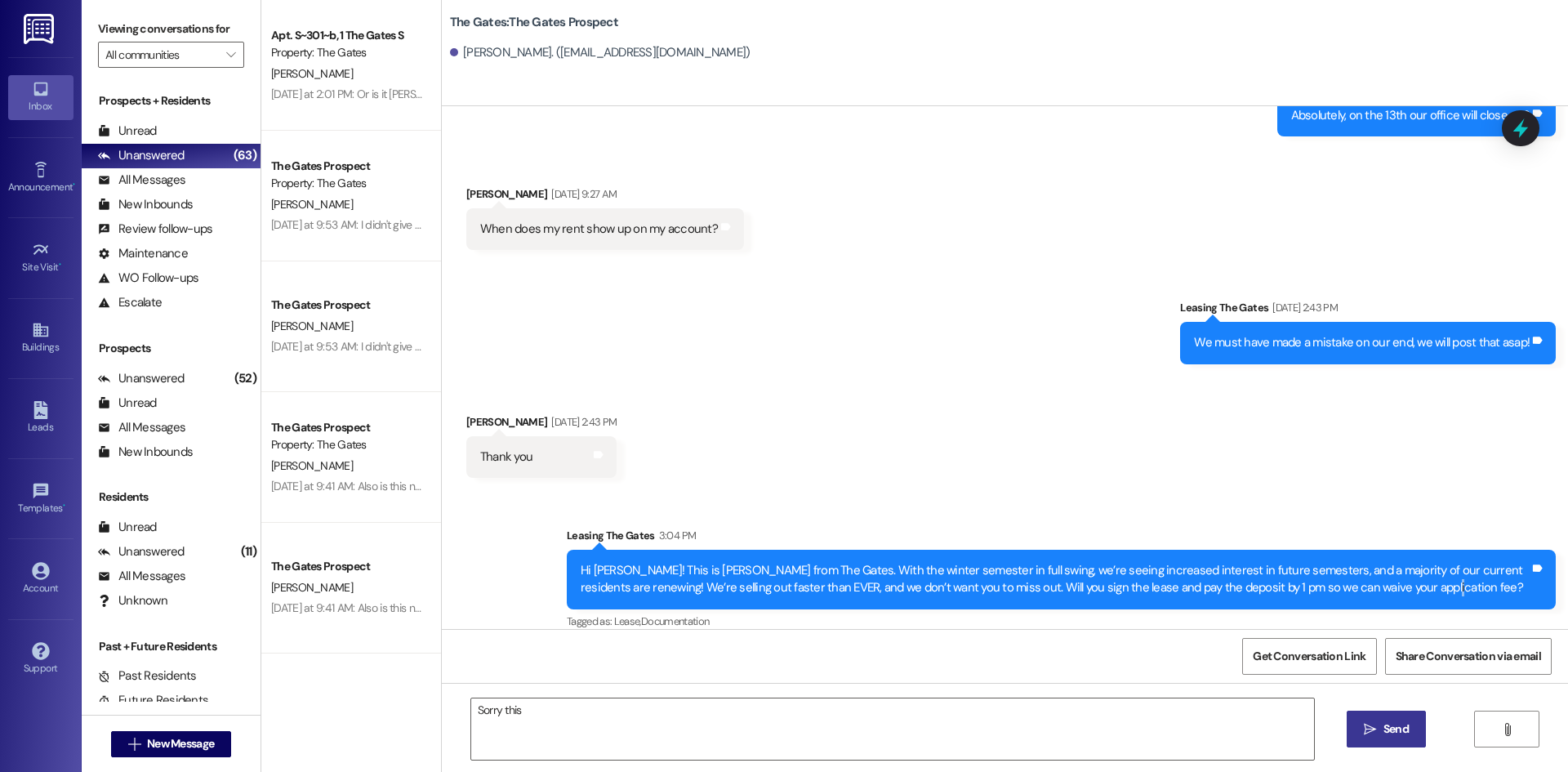
drag, startPoint x: 1376, startPoint y: 569, endPoint x: 1367, endPoint y: 569, distance: 9.0
click at [1367, 569] on div "Hi [PERSON_NAME]! This is [PERSON_NAME] from The Gates. With the winter semeste…" at bounding box center [1055, 579] width 949 height 35
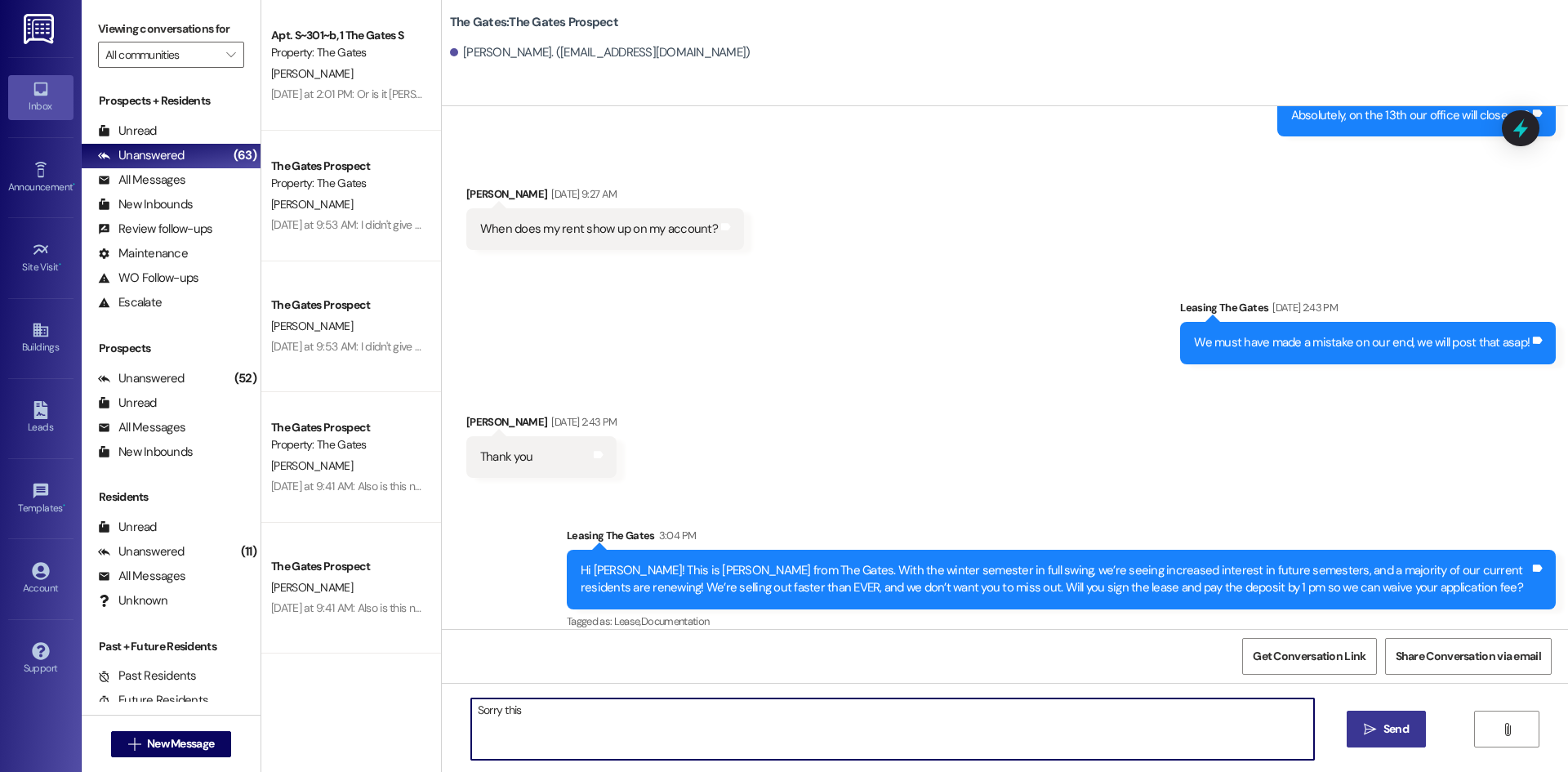
drag, startPoint x: 557, startPoint y: 722, endPoint x: 352, endPoint y: 692, distance: 207.2
click at [352, 692] on div "Apt. S~301~b, 1 The Gates S Property: The Gates [PERSON_NAME] [DATE] at 2:01 PM…" at bounding box center [914, 386] width 1307 height 772
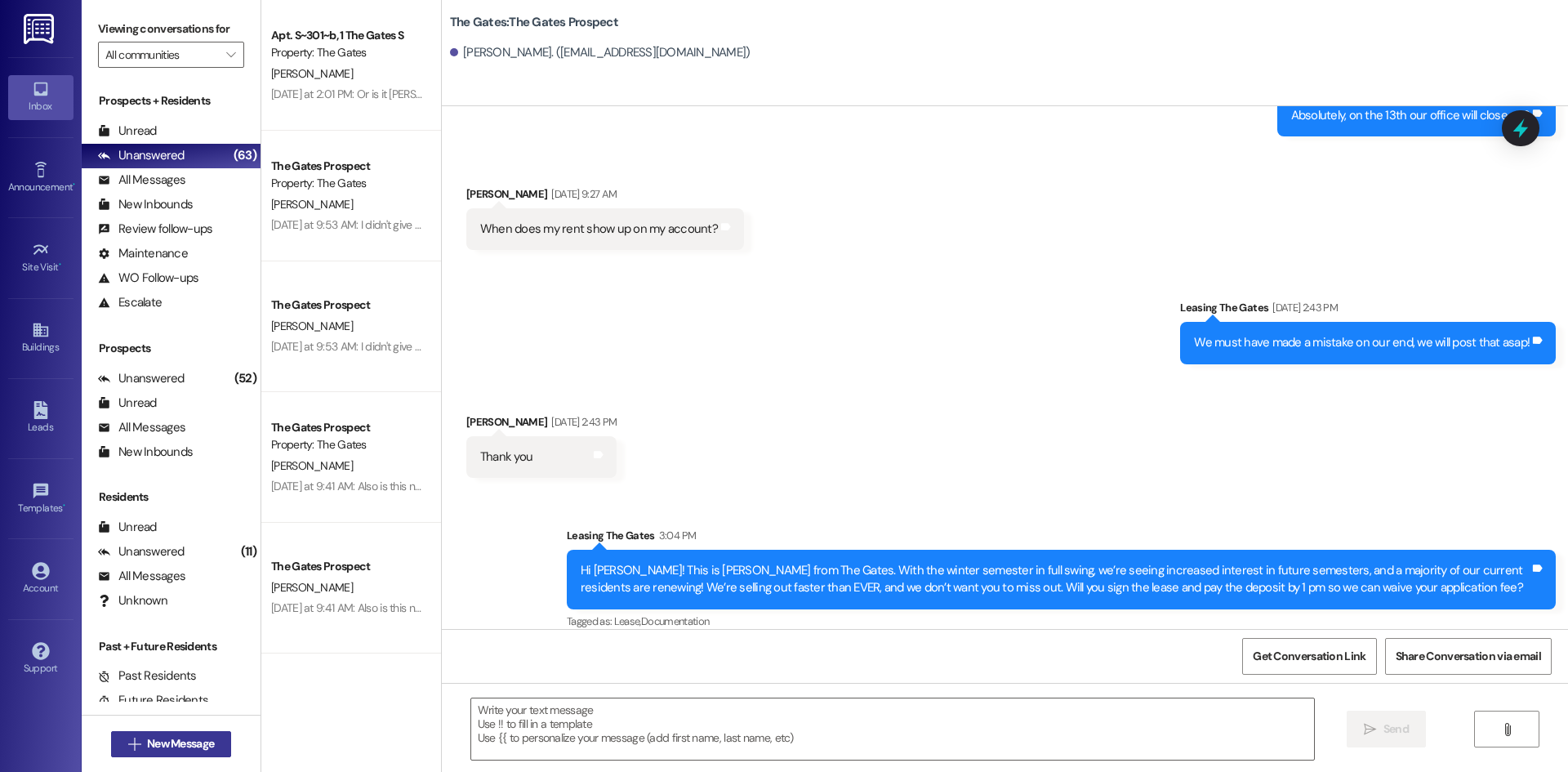
click at [165, 739] on span "New Message" at bounding box center [181, 744] width 67 height 17
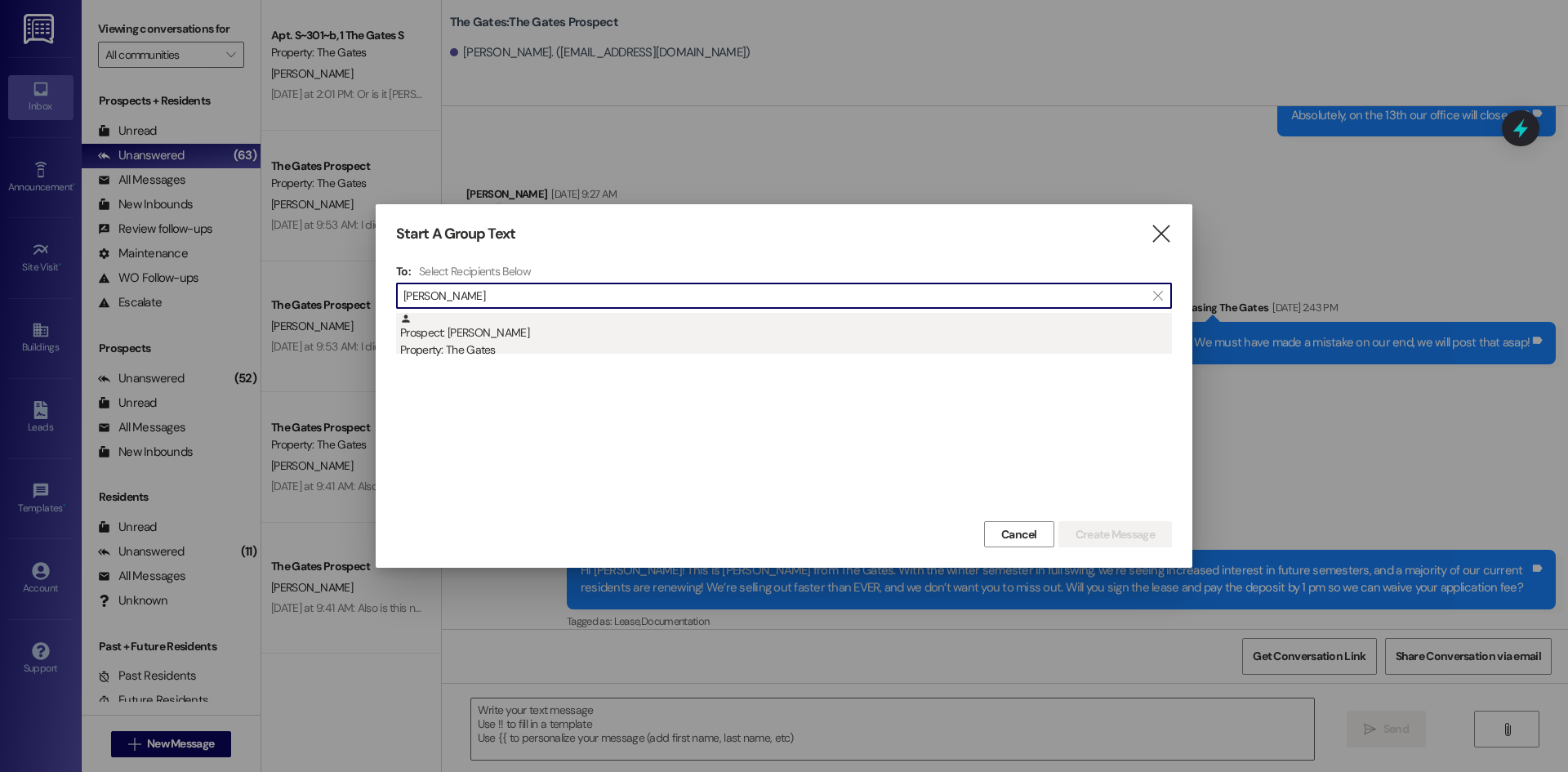
type input "[PERSON_NAME]"
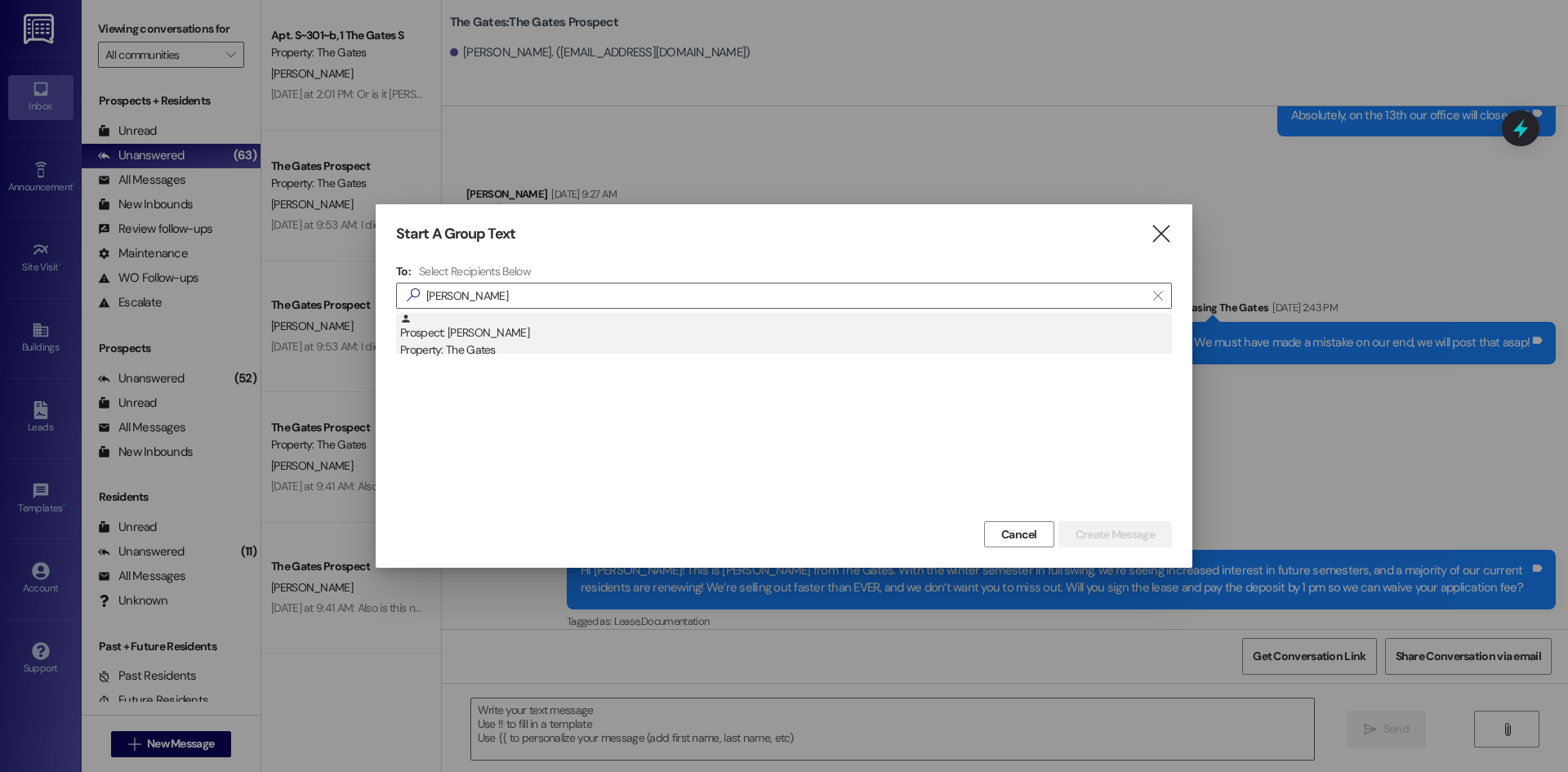
click at [538, 313] on div "Prospect: [PERSON_NAME] Property: The Gates" at bounding box center [786, 336] width 772 height 46
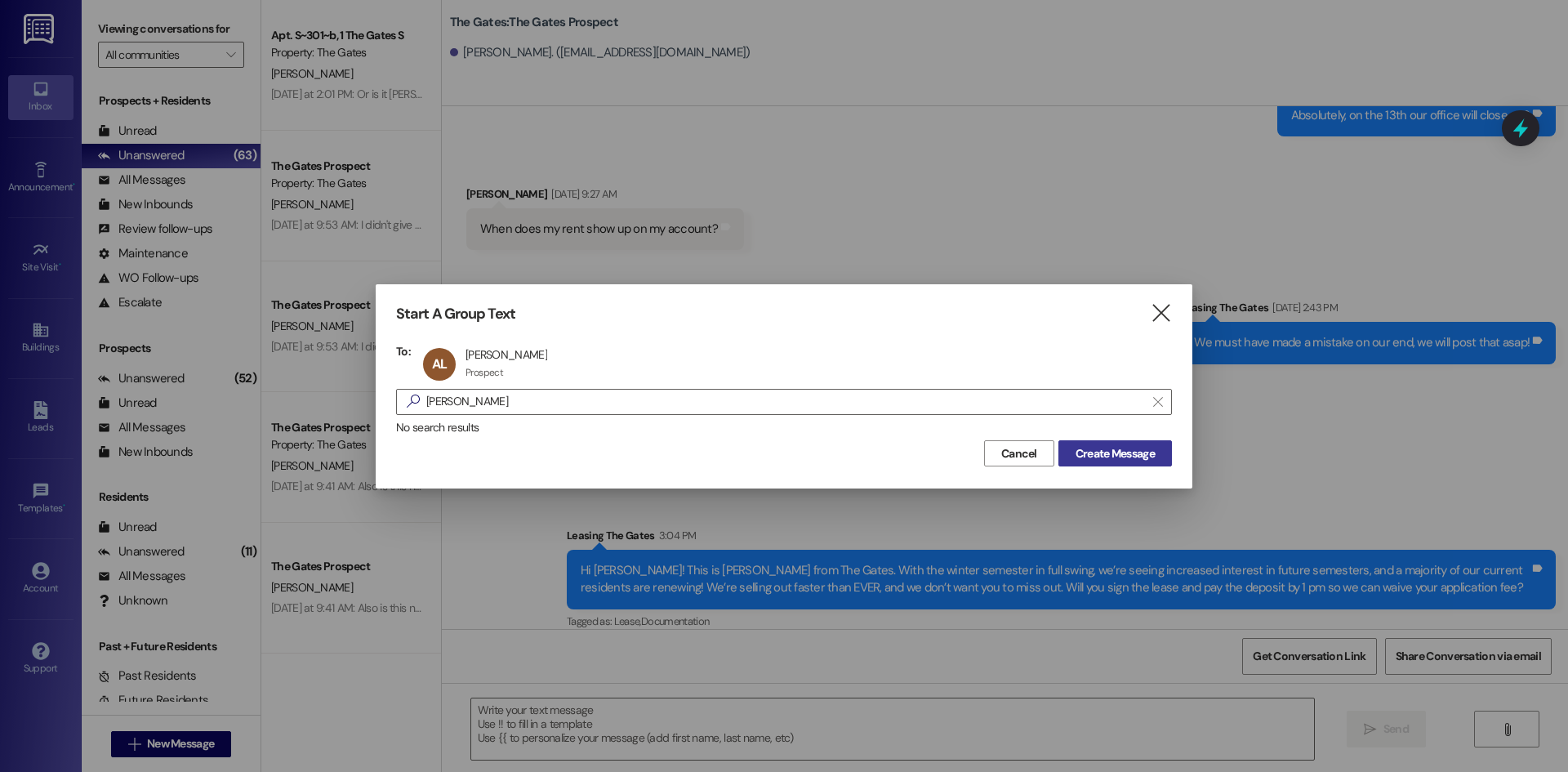
click at [1119, 459] on span "Create Message" at bounding box center [1115, 453] width 79 height 17
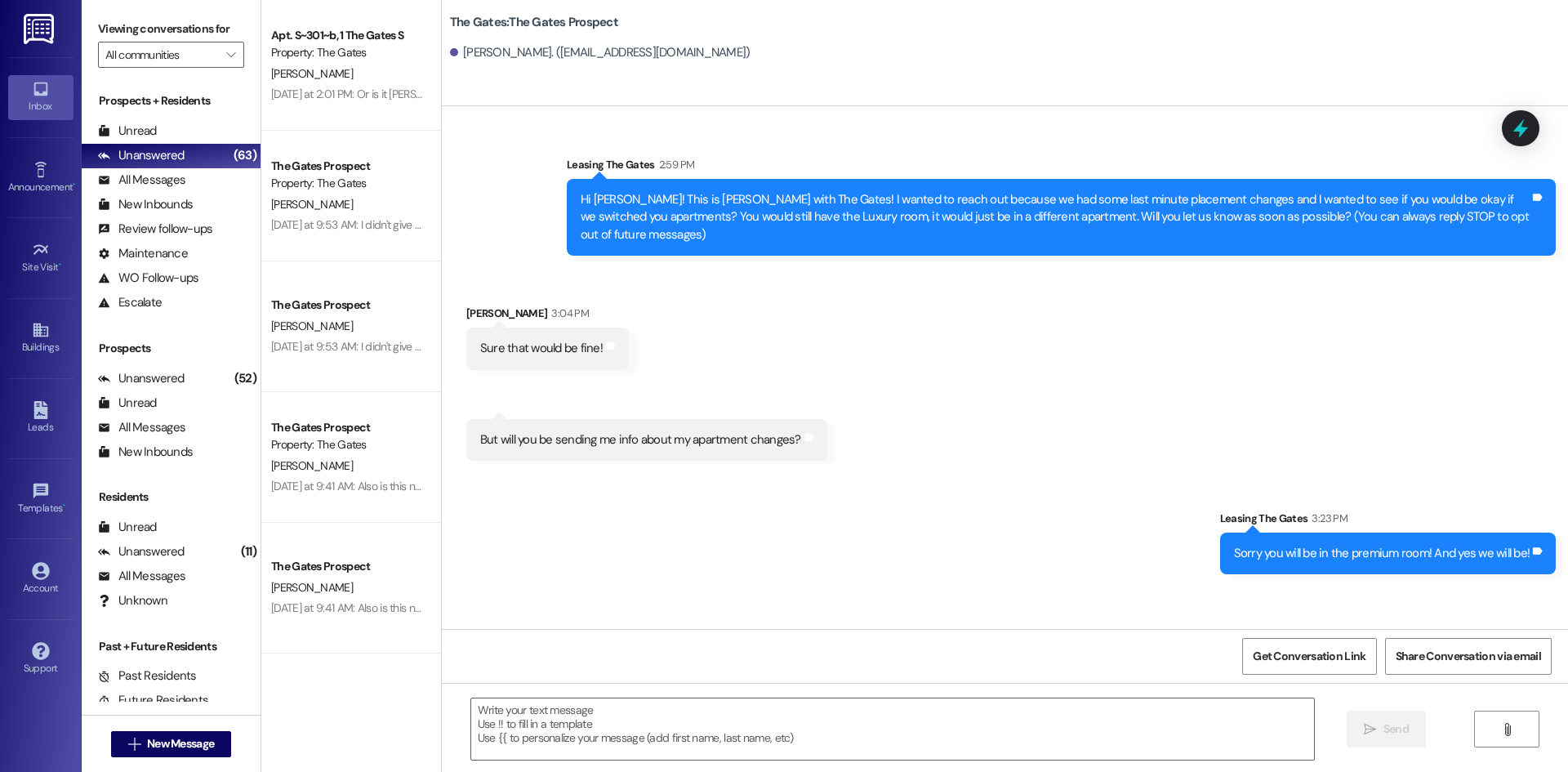
scroll to position [0, 0]
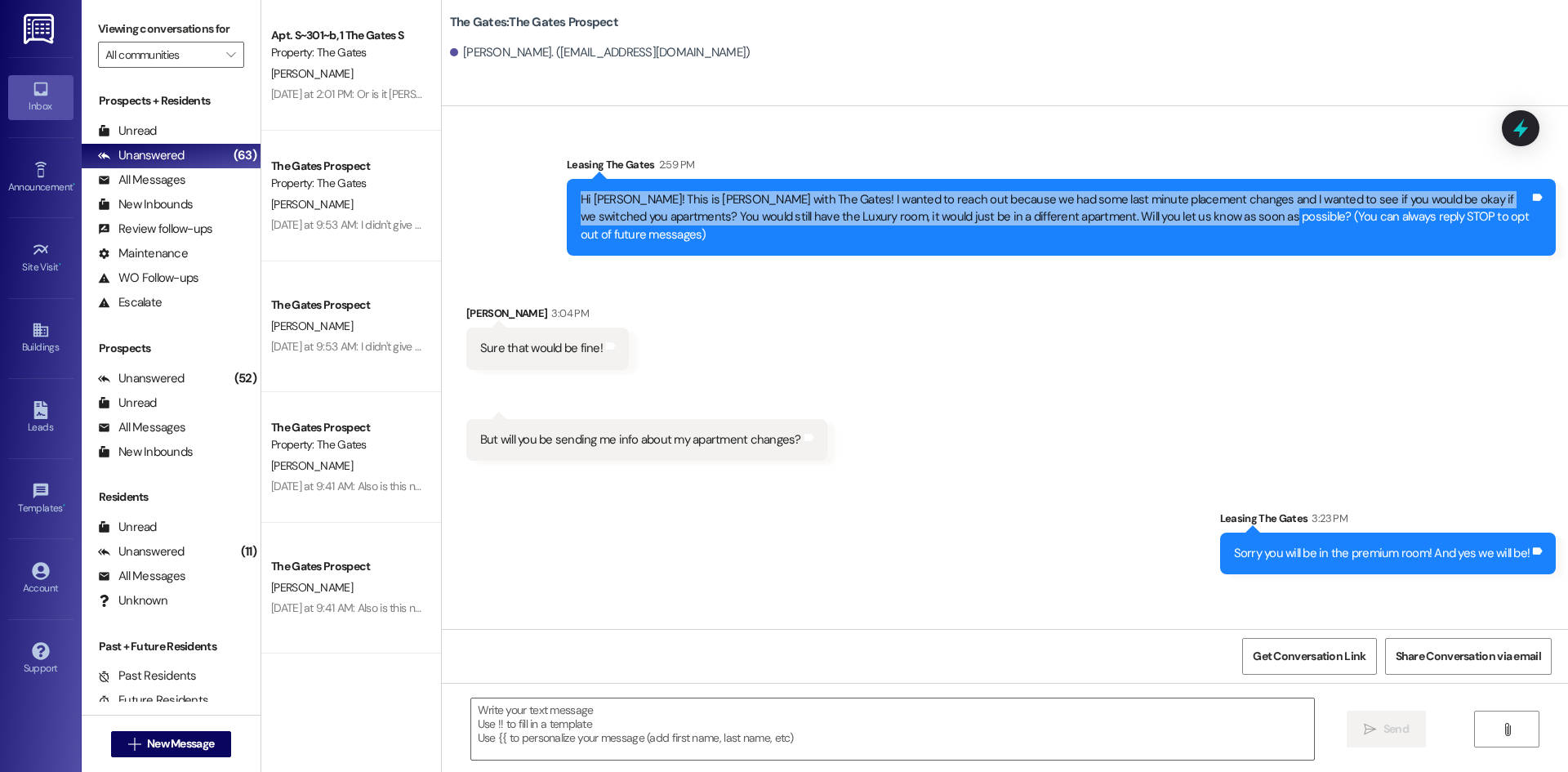
drag, startPoint x: 1238, startPoint y: 221, endPoint x: 547, endPoint y: 183, distance: 692.0
click at [555, 183] on div "Sent via SMS Leasing The Gates 2:59 PM Hi [PERSON_NAME]! This is [PERSON_NAME] …" at bounding box center [1061, 205] width 1013 height 124
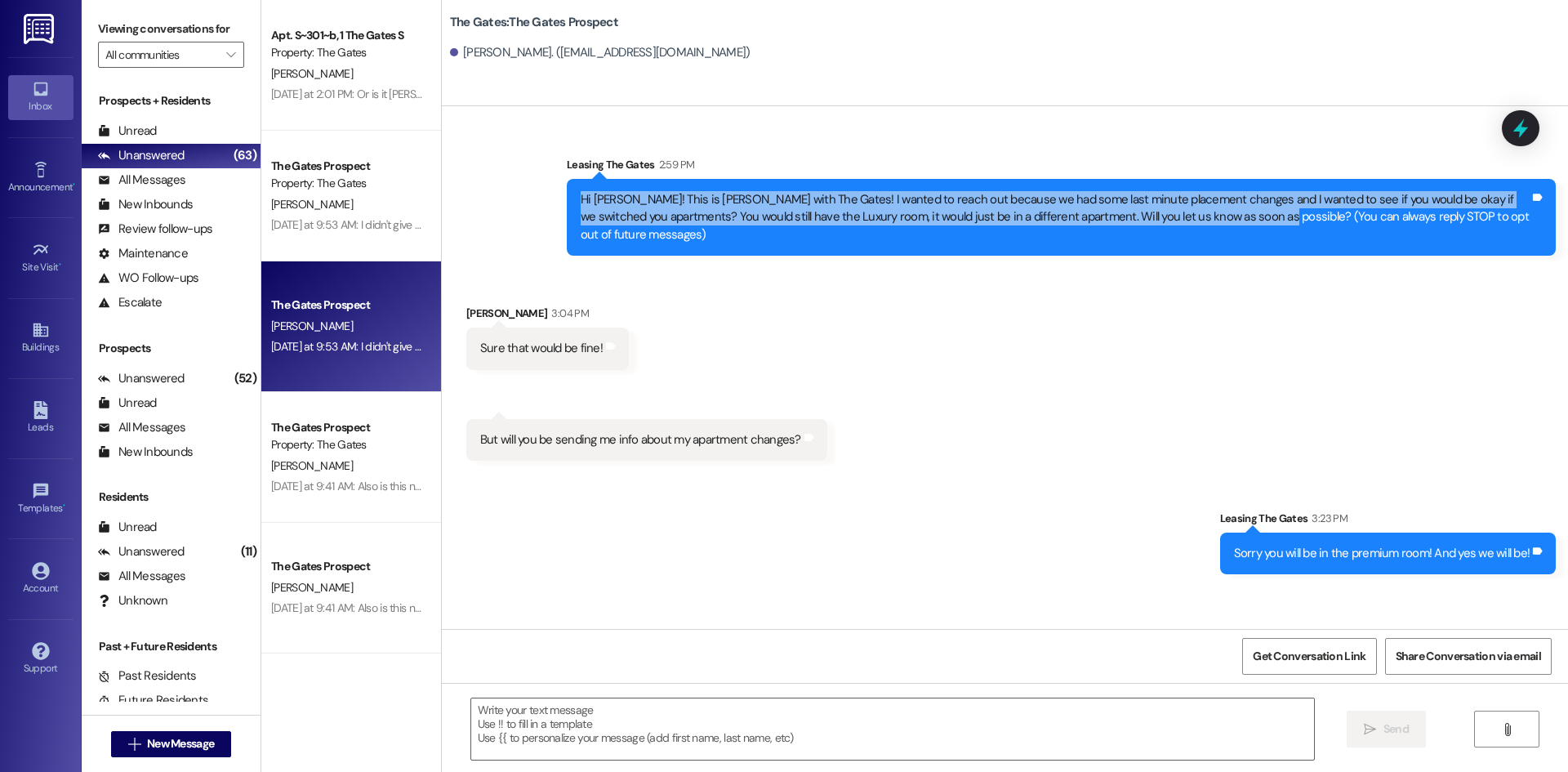
copy div "Hi [PERSON_NAME]! This is [PERSON_NAME] with The Gates! I wanted to reach out b…"
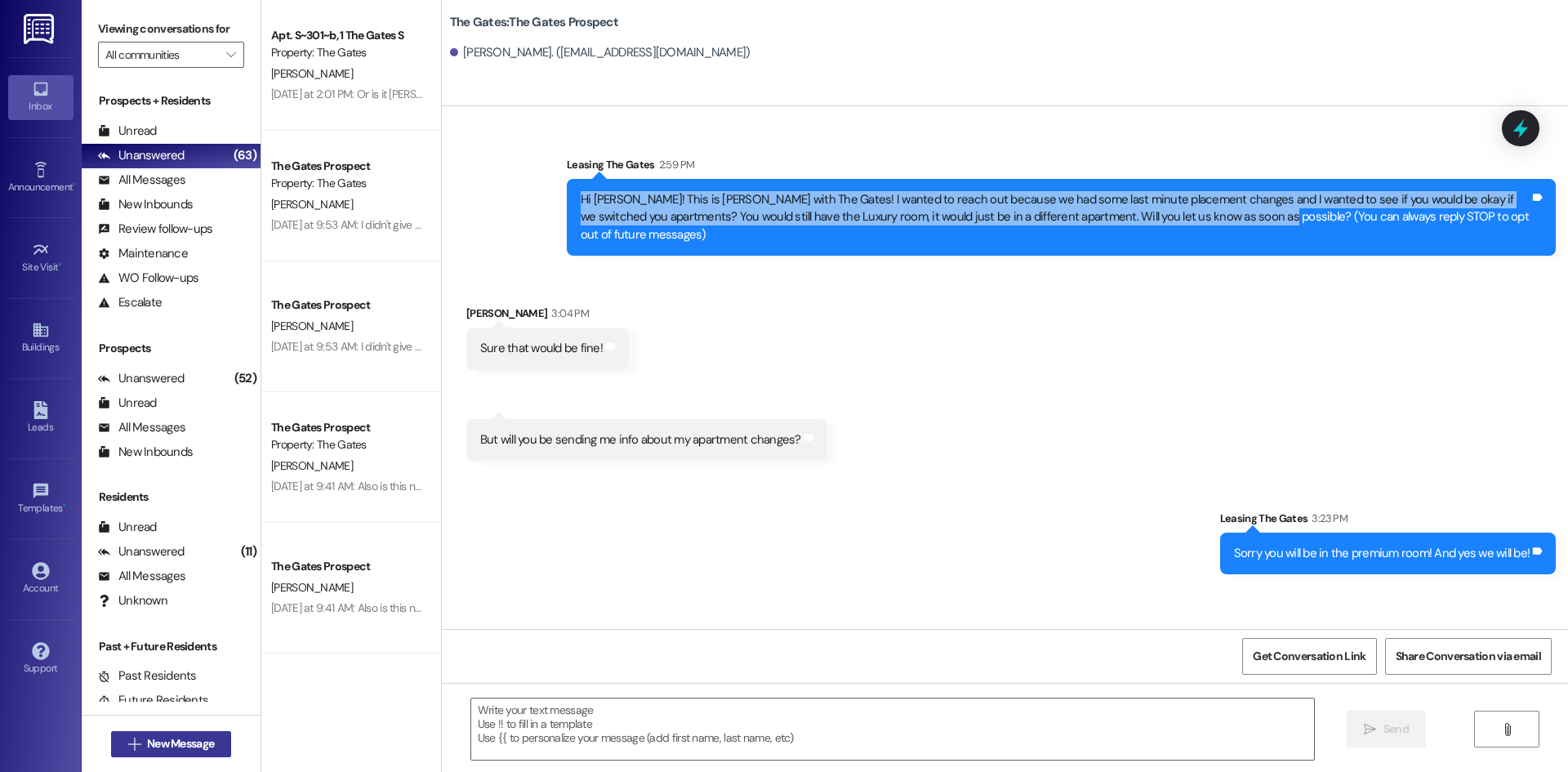
click at [146, 738] on button " New Message" at bounding box center [171, 744] width 121 height 26
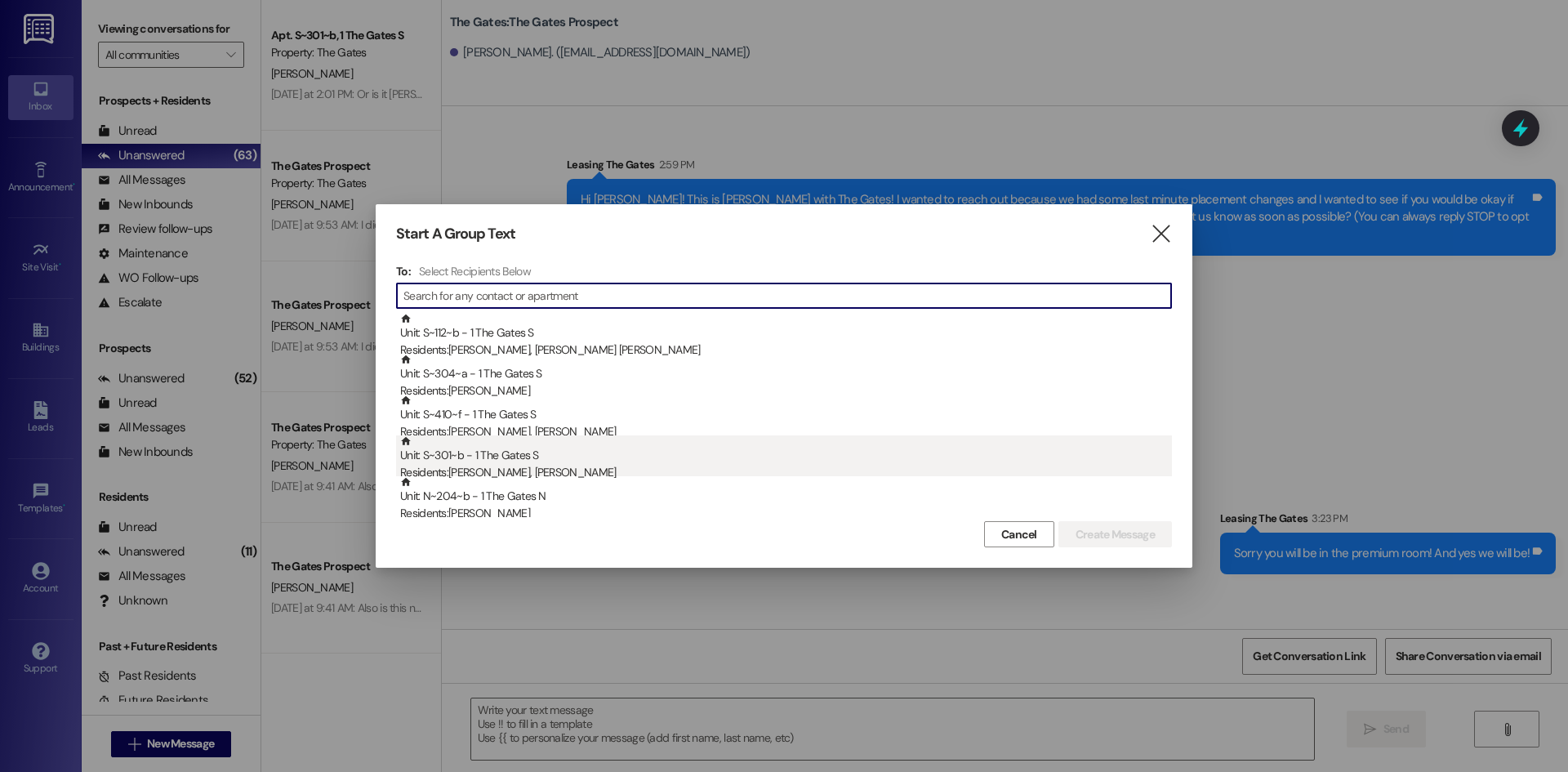
type input "h"
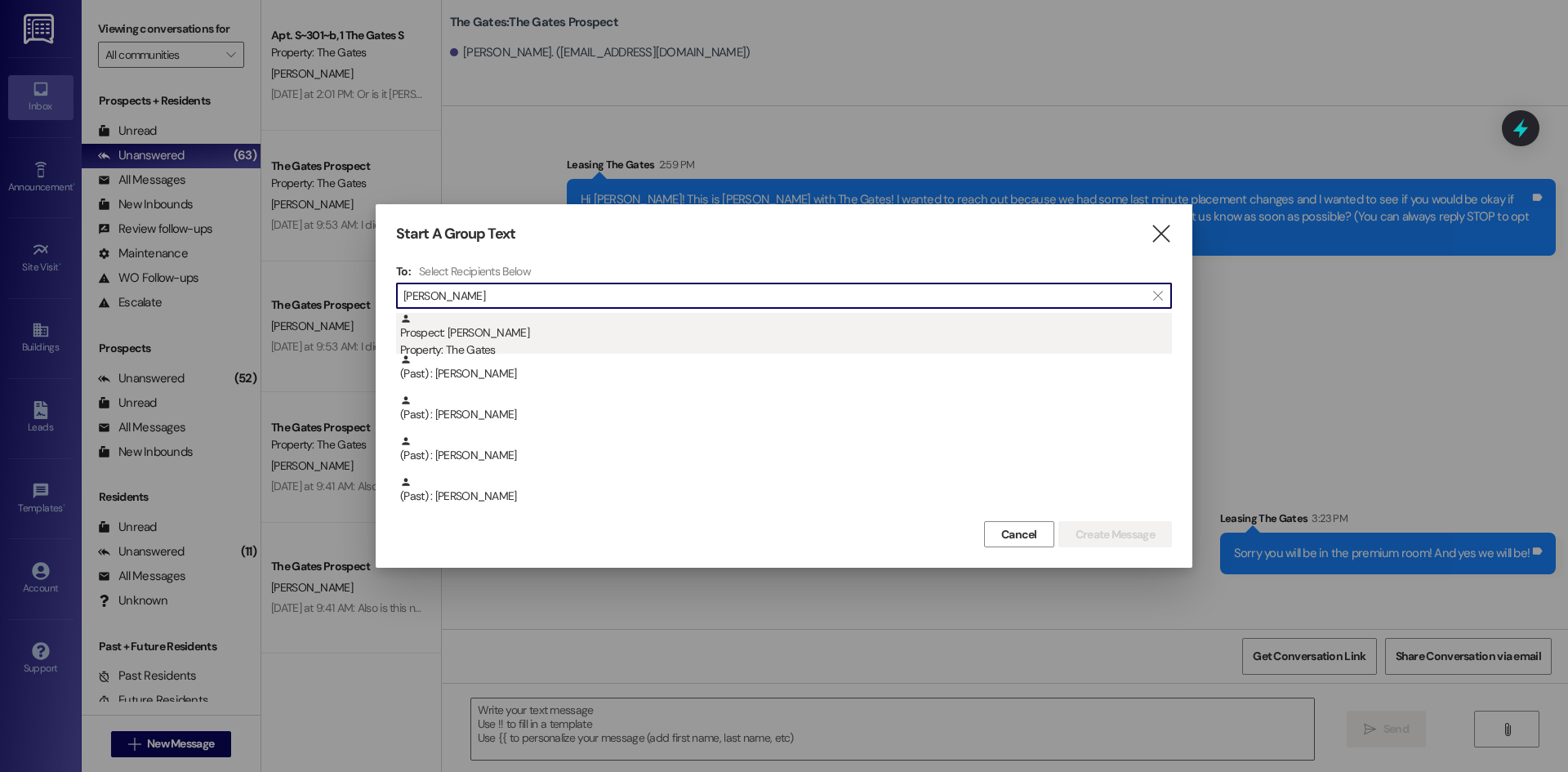
type input "[PERSON_NAME]"
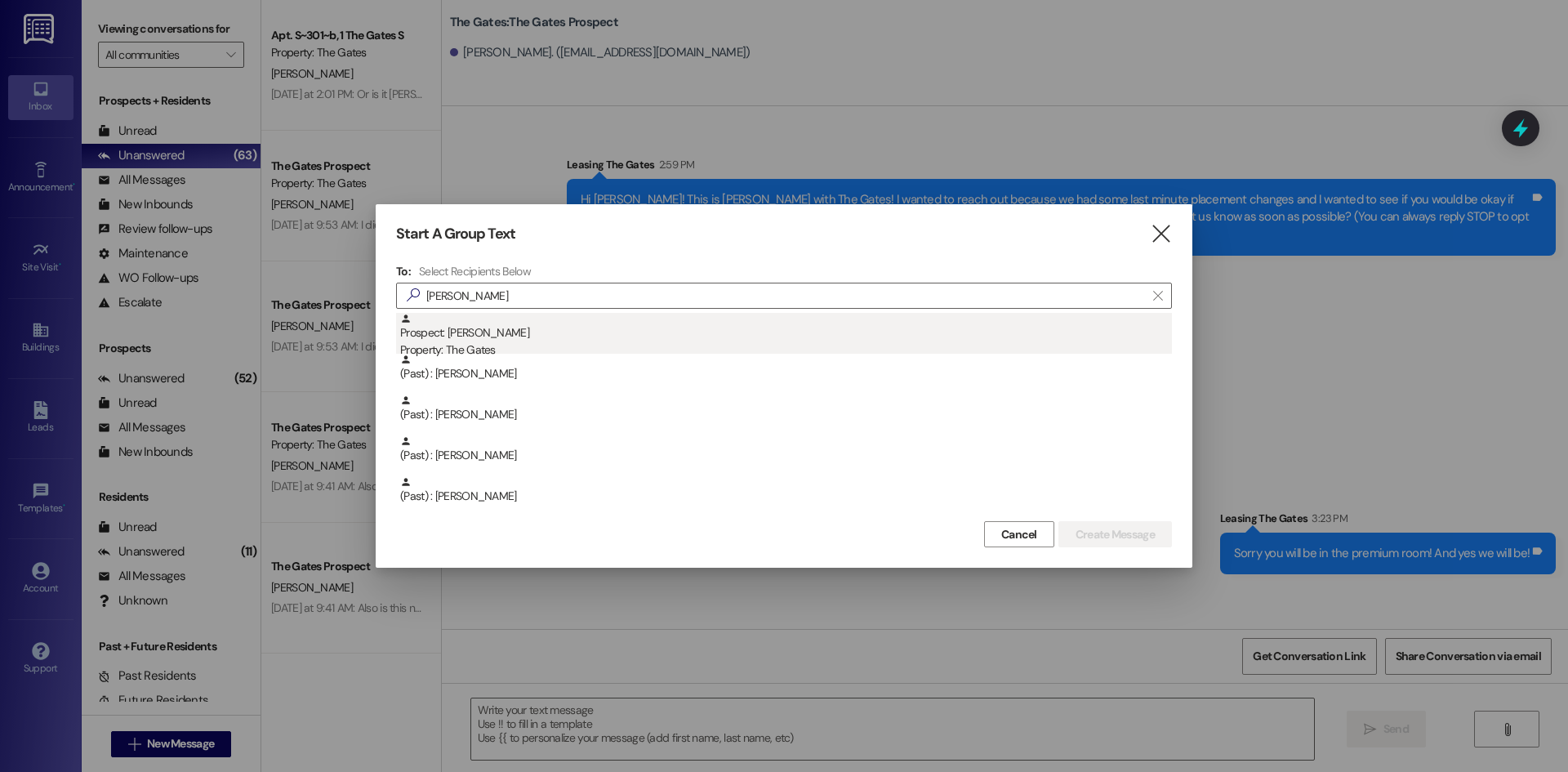
click at [668, 329] on div "Prospect: [PERSON_NAME] Property: The Gates" at bounding box center [786, 336] width 772 height 46
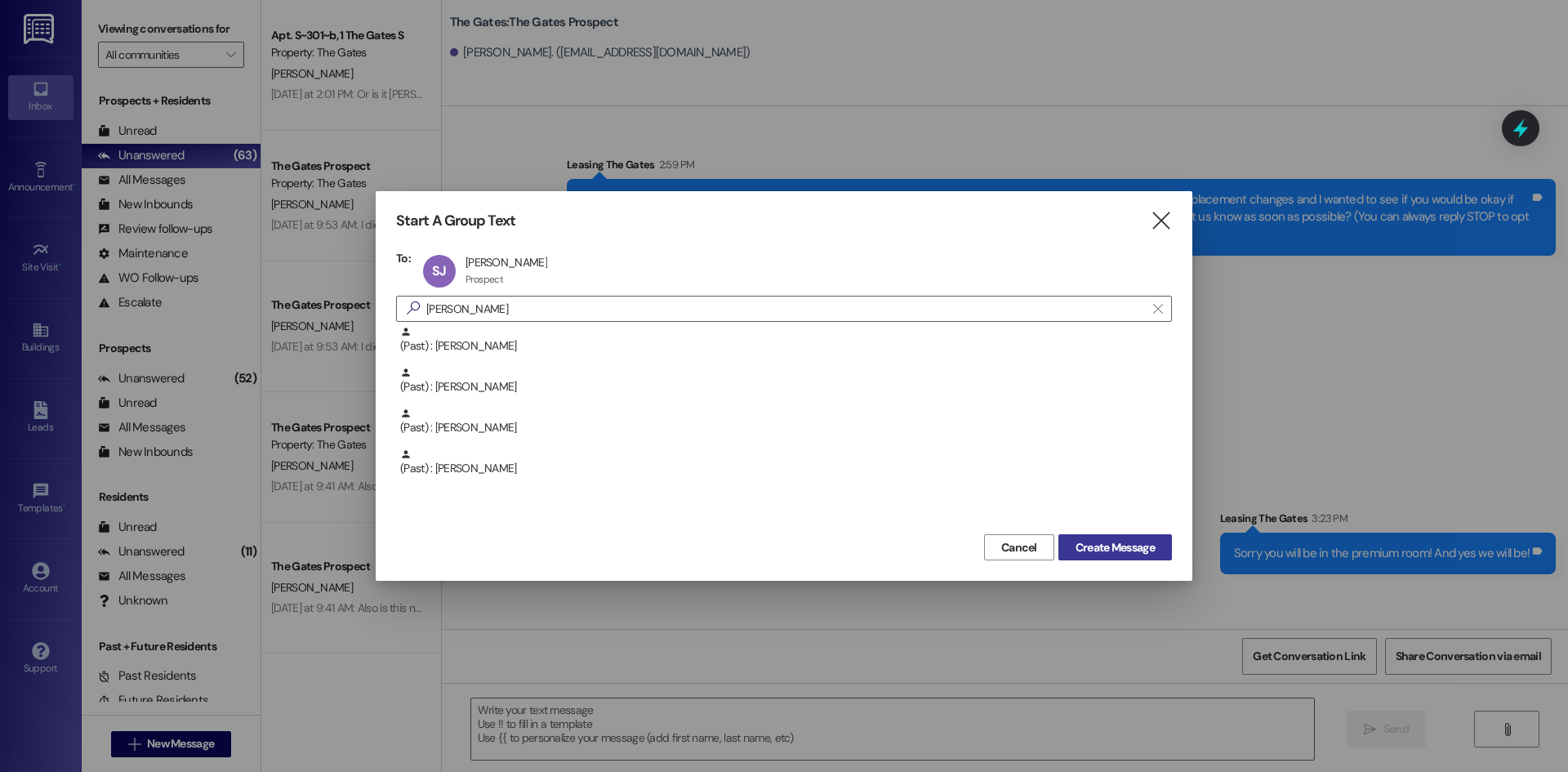
click at [1148, 542] on span "Create Message" at bounding box center [1115, 548] width 79 height 17
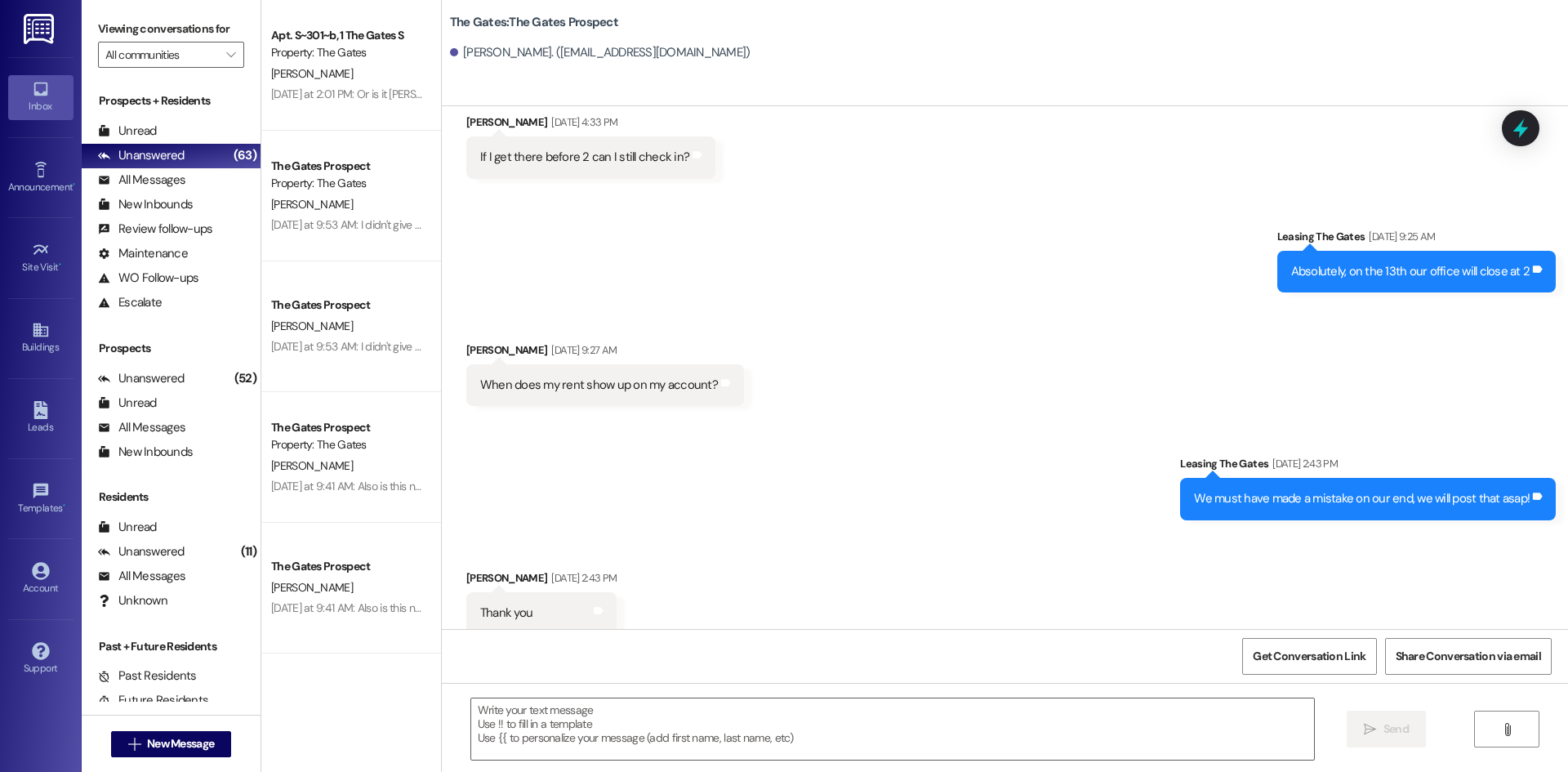
scroll to position [2719, 0]
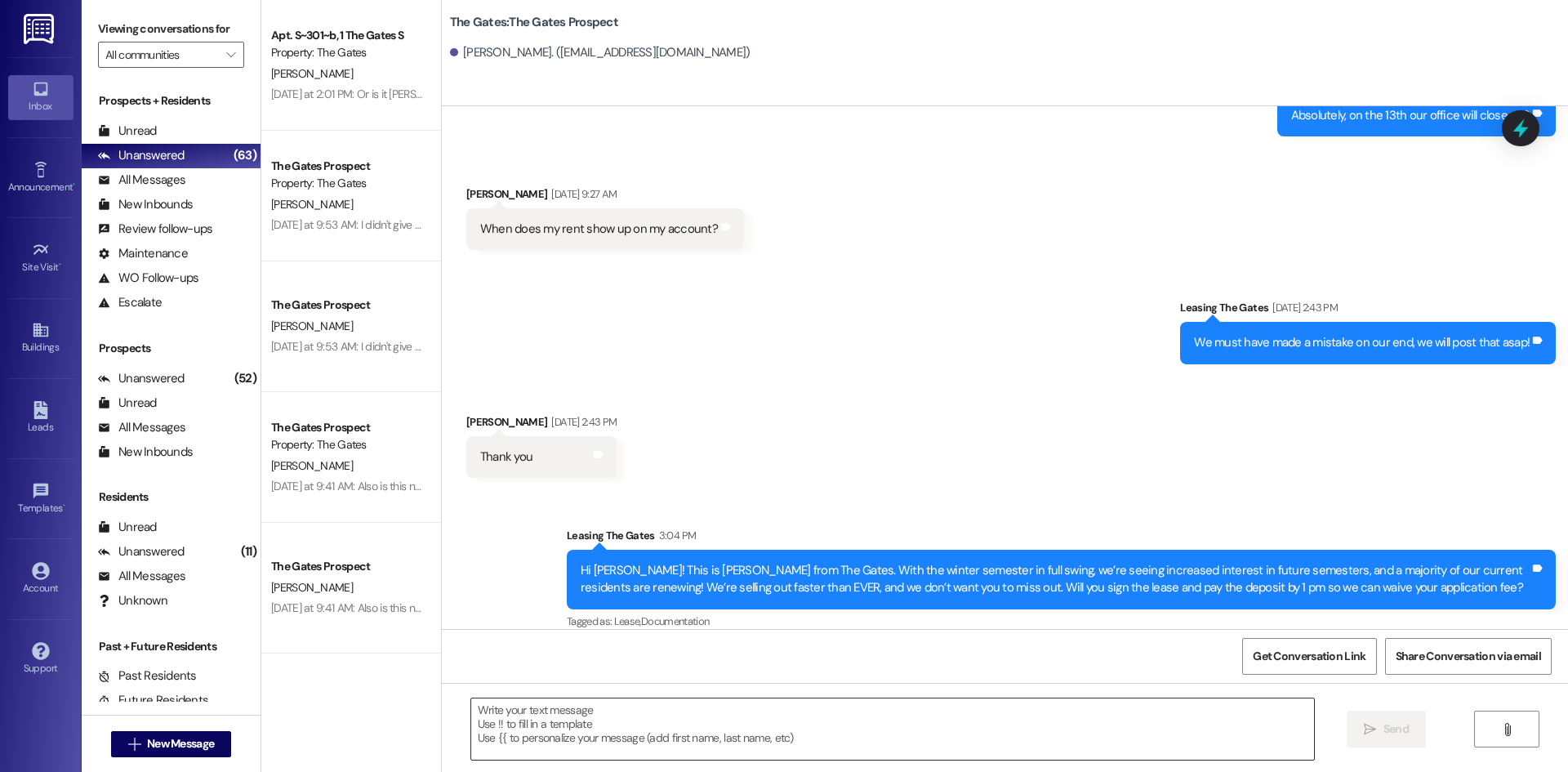
click at [557, 736] on textarea at bounding box center [892, 728] width 843 height 61
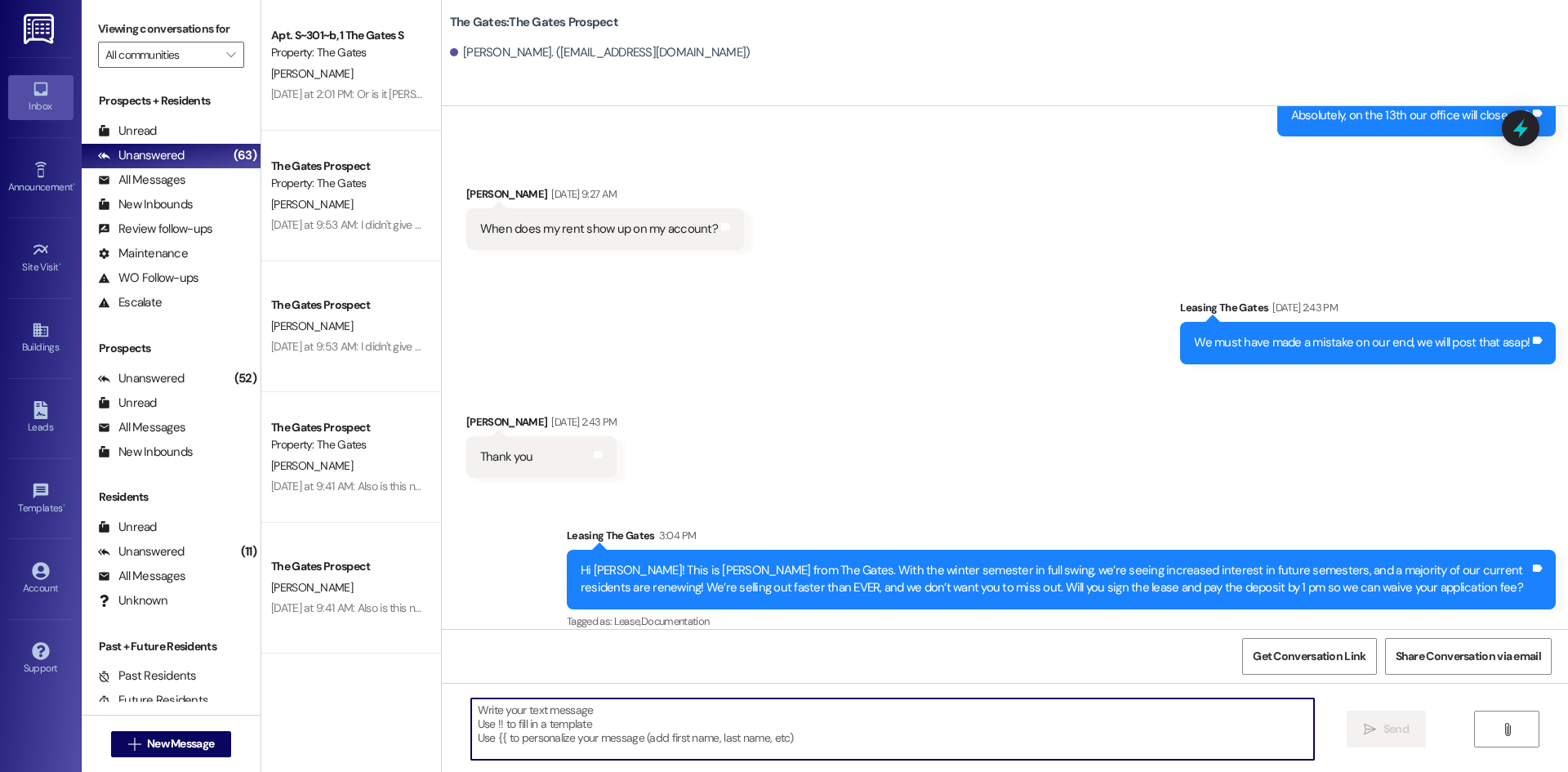
paste textarea "Hi [PERSON_NAME]! This is [PERSON_NAME] with The Gates! I wanted to reach out b…"
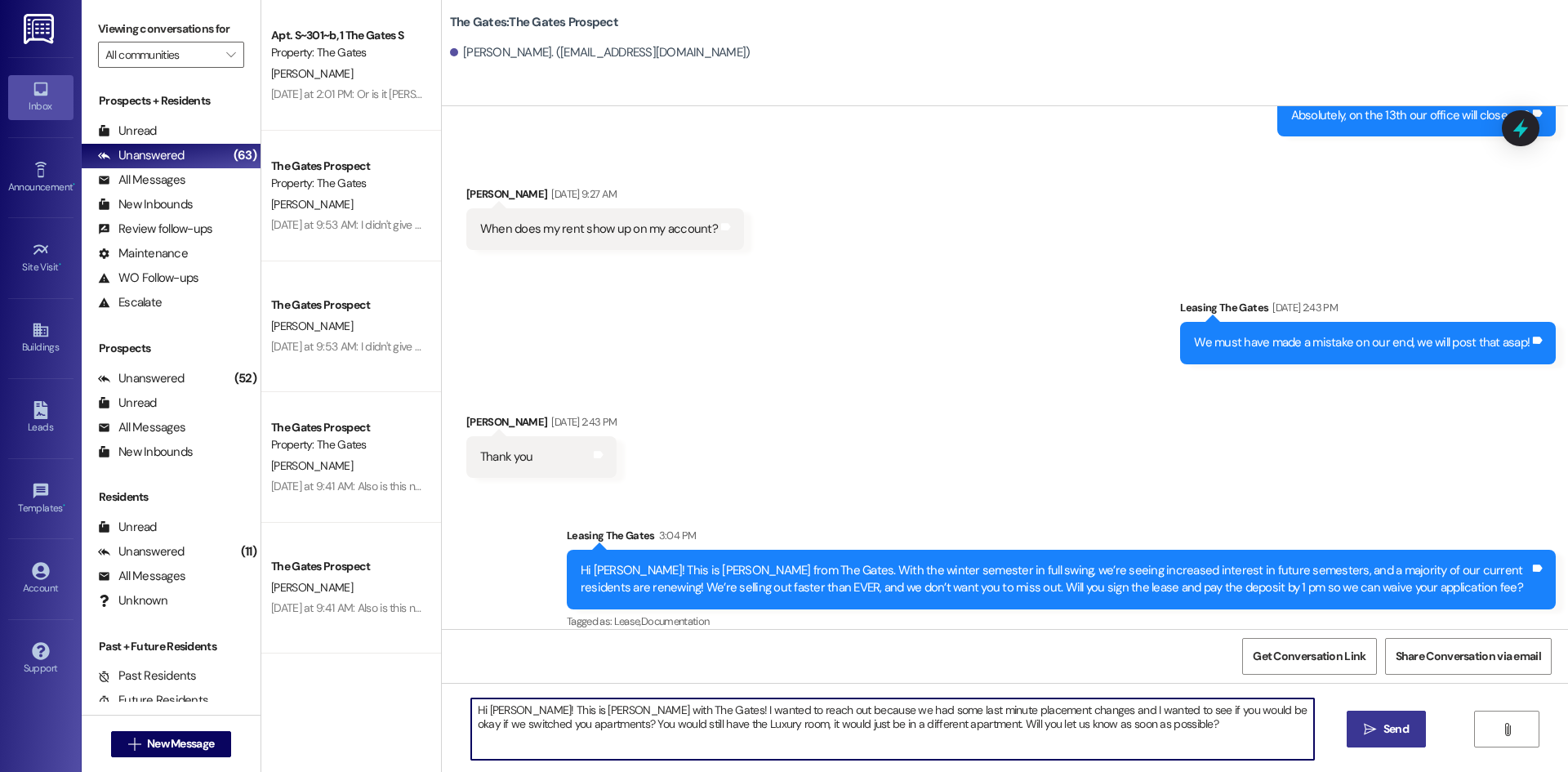
drag, startPoint x: 510, startPoint y: 712, endPoint x: 479, endPoint y: 712, distance: 31.0
click at [479, 712] on textarea "Hi [PERSON_NAME]! This is [PERSON_NAME] with The Gates! I wanted to reach out b…" at bounding box center [892, 728] width 843 height 61
drag, startPoint x: 740, startPoint y: 725, endPoint x: 705, endPoint y: 727, distance: 35.1
click at [705, 727] on textarea "Hi [PERSON_NAME]! This is [PERSON_NAME] with The Gates! I wanted to reach out b…" at bounding box center [892, 728] width 843 height 61
type textarea "Hi [PERSON_NAME]! This is [PERSON_NAME] with The Gates! I wanted to reach out b…"
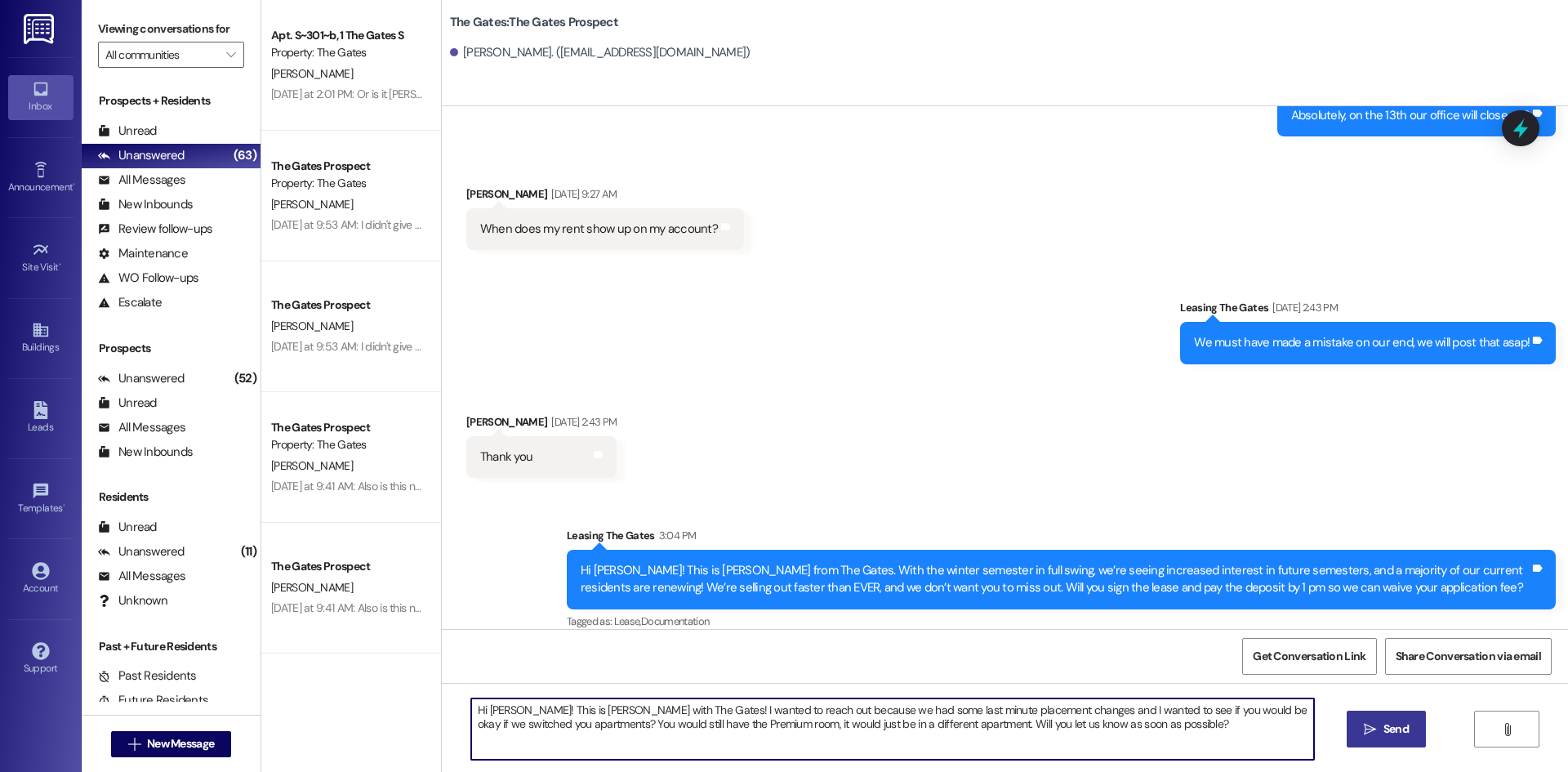
drag, startPoint x: 1331, startPoint y: 724, endPoint x: 1366, endPoint y: 727, distance: 35.1
click at [1338, 724] on div "Hi [PERSON_NAME]! This is [PERSON_NAME] with The Gates! I wanted to reach out b…" at bounding box center [1005, 744] width 1127 height 123
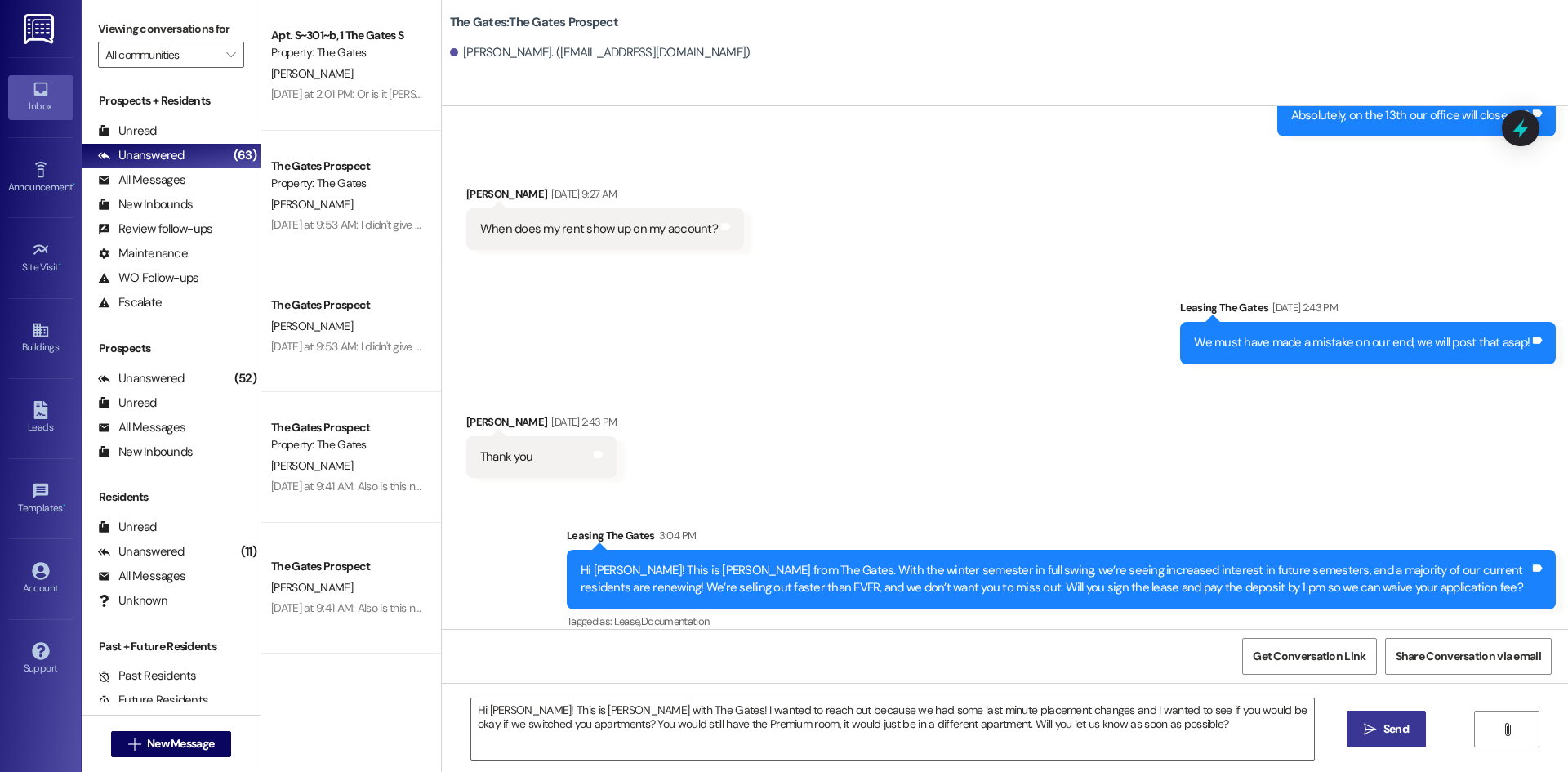
click at [1366, 727] on icon "" at bounding box center [1369, 729] width 12 height 13
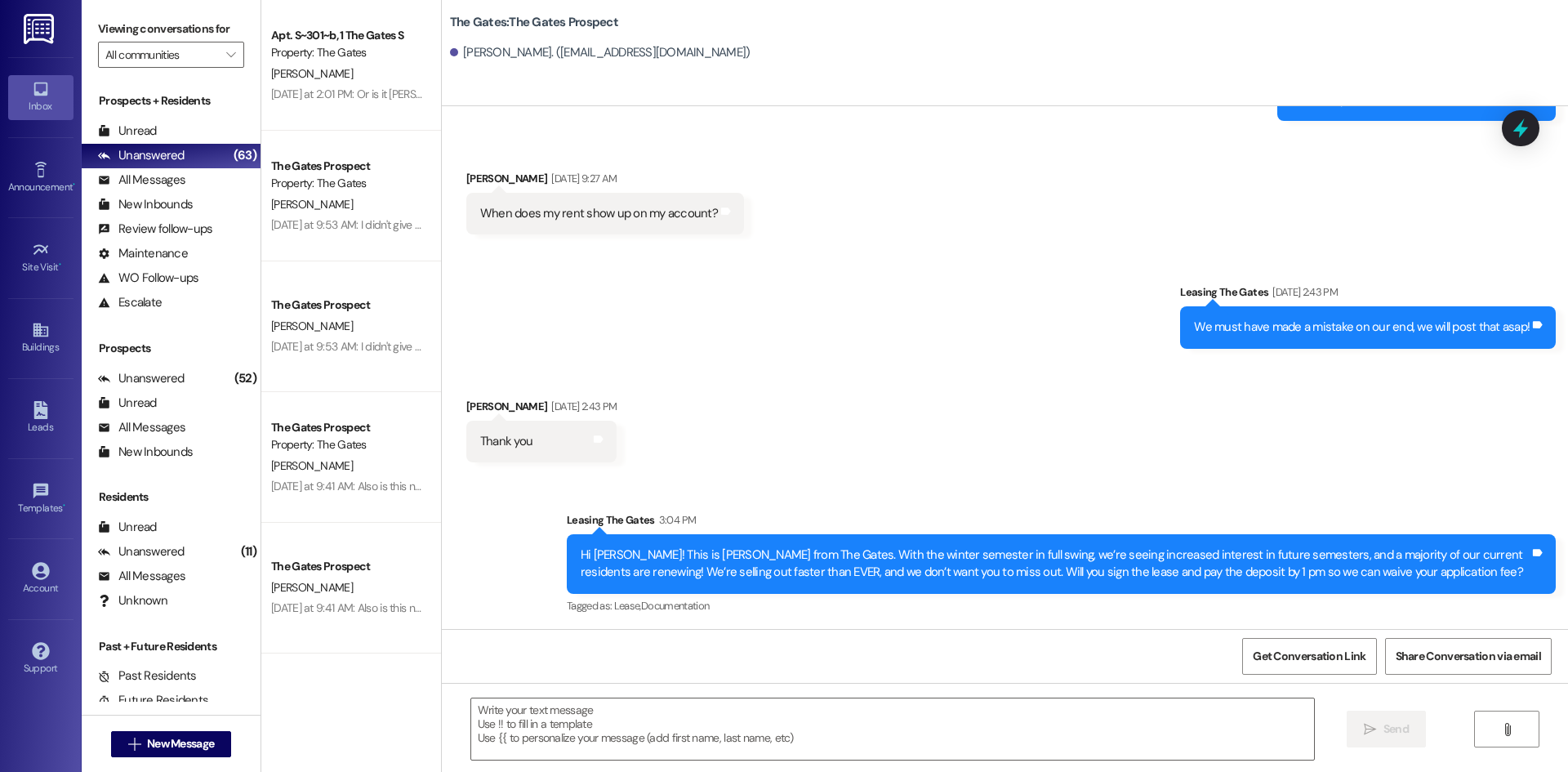
scroll to position [2851, 0]
